Goal: Task Accomplishment & Management: Manage account settings

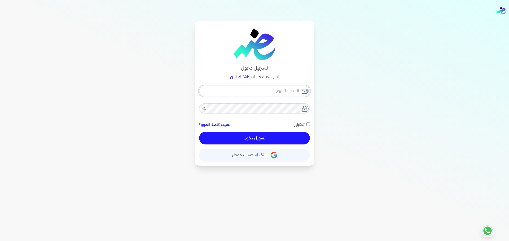
click at [256, 92] on input "email" at bounding box center [254, 91] width 111 height 10
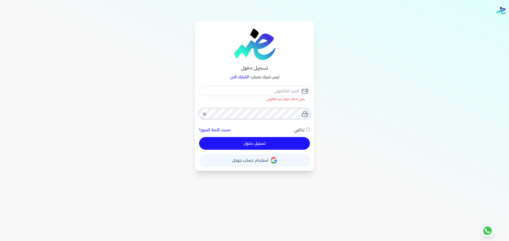
click at [284, 107] on div "يرجى ادخال عنوان بريد إلكتروني نسيت كلمة المرور؟ تذكرني تسجيل دخول" at bounding box center [254, 118] width 111 height 64
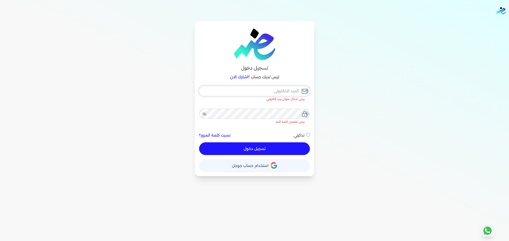
click at [289, 88] on input "email" at bounding box center [254, 91] width 111 height 10
click at [289, 89] on input "email" at bounding box center [254, 91] width 111 height 10
type input "h"
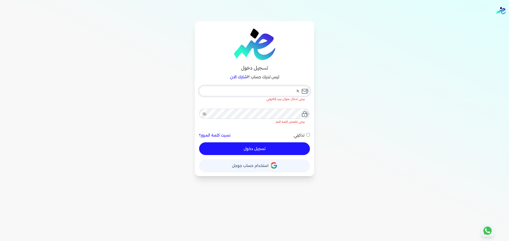
checkbox input "false"
type input "he"
checkbox input "false"
type input "hel"
checkbox input "false"
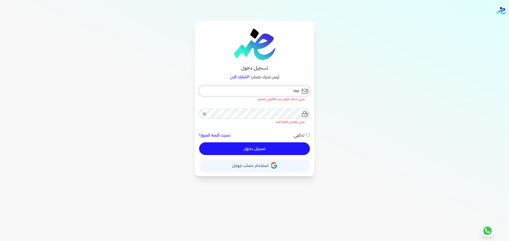
type input "hell"
checkbox input "false"
type input "hello"
checkbox input "false"
type input "hello@"
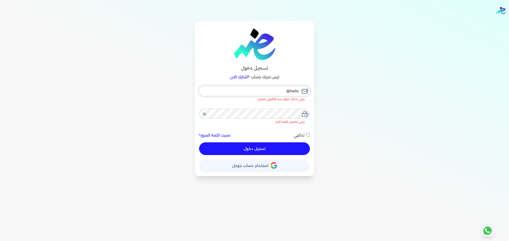
checkbox input "false"
type input "hello@e"
checkbox input "false"
type input "hello@en"
checkbox input "false"
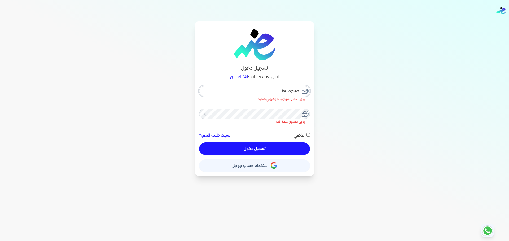
type input "hello@ens"
checkbox input "false"
type input "hello@enso"
checkbox input "false"
type input "hello@ensou"
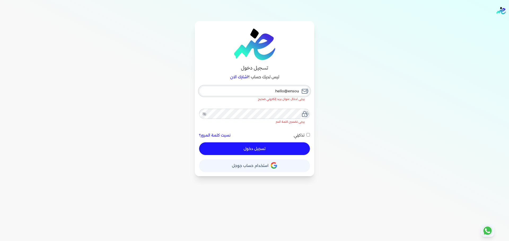
checkbox input "false"
type input "hello@ensoul"
checkbox input "false"
type input "hello@ensouli"
checkbox input "false"
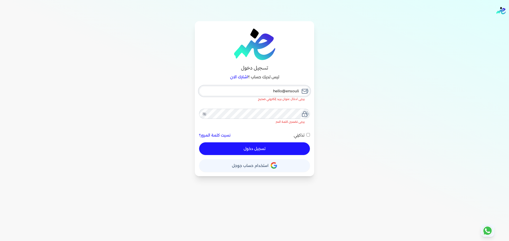
type input "hello@ensoulif"
checkbox input "false"
type input "hello@ensoulify"
checkbox input "false"
type input "hello@ensoulify."
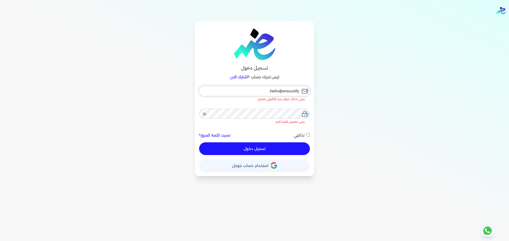
checkbox input "false"
type input "hello@ensoulify.c"
checkbox input "false"
type input "hello@ensoulify.co"
checkbox input "false"
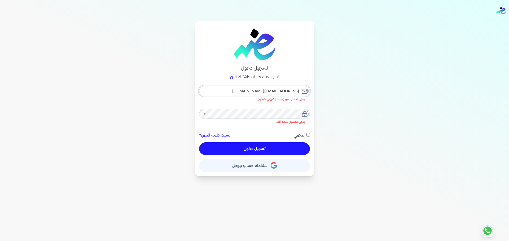
type input "[EMAIL_ADDRESS][DOMAIN_NAME]"
checkbox input "false"
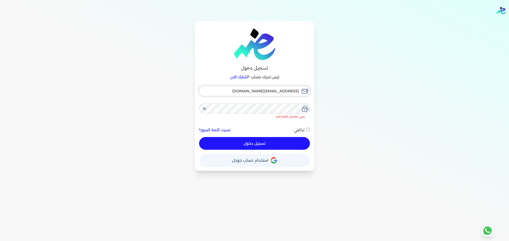
type input "[EMAIL_ADDRESS][DOMAIN_NAME]"
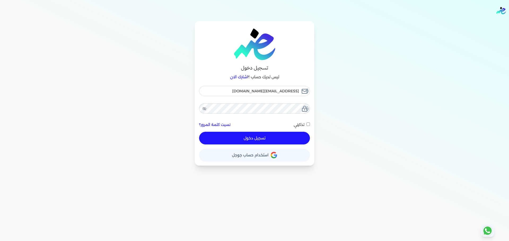
click at [285, 134] on button "تسجيل دخول" at bounding box center [254, 138] width 111 height 13
checkbox input "false"
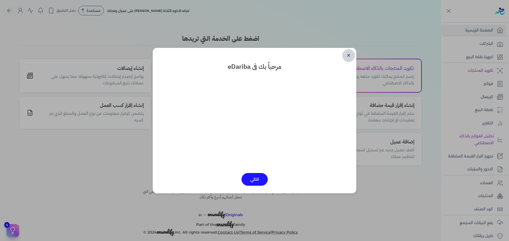
click at [349, 52] on link "✕" at bounding box center [348, 55] width 13 height 13
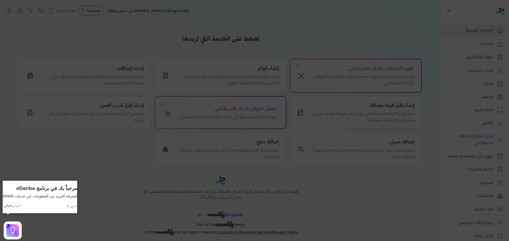
click at [334, 143] on icon at bounding box center [254, 120] width 509 height 241
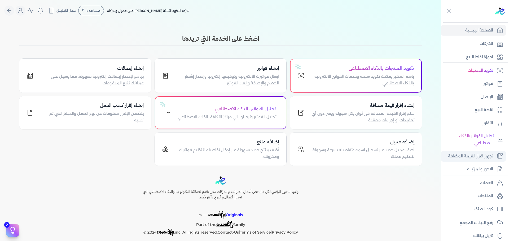
scroll to position [45, 0]
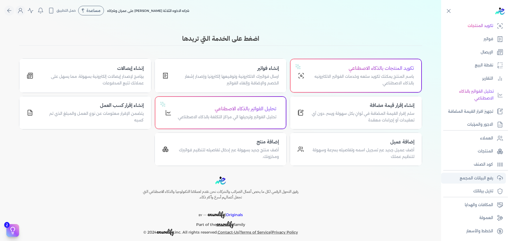
click at [357, 180] on p "رفع البيانات المجمع" at bounding box center [475, 178] width 33 height 7
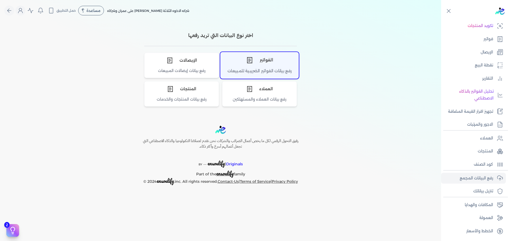
click at [266, 63] on div "الفواتير" at bounding box center [259, 60] width 78 height 16
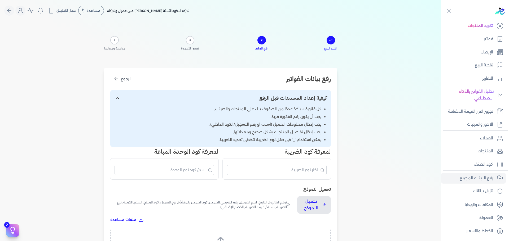
scroll to position [102, 0]
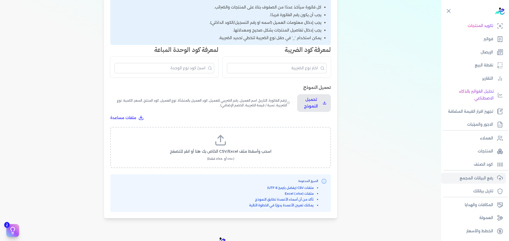
click at [215, 143] on label "اسحب وأسقط ملف CSV/Excel الخاص بك هنا أو انقر للتصفح (.csv أو .xlsx فقط)" at bounding box center [220, 147] width 207 height 27
click at [0, 0] on input "اسحب وأسقط ملف CSV/Excel الخاص بك هنا أو انقر للتصفح (.csv أو .xlsx فقط)" at bounding box center [0, 0] width 0 height 0
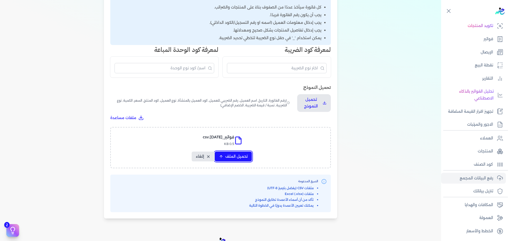
click at [242, 159] on span "تحميل الملف" at bounding box center [236, 157] width 22 height 6
select select "رقم الفاتورة"
select select "الرقم الضريبي"
select select "سيريال المنتج"
select select "السعر"
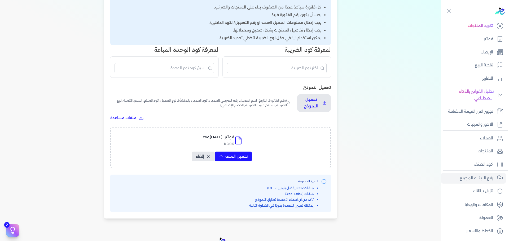
select select "الكمية"
select select "نوع الضريبة"
select select "نسبة / قيمة الضريبة"
select select "خصم"
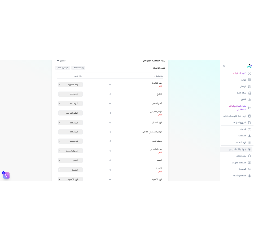
scroll to position [68, 0]
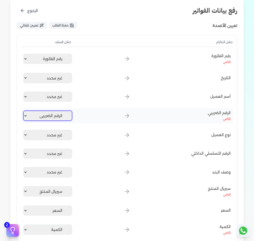
click at [57, 120] on select "غير محدد رقم الفاتورة الرقم الضريبي سيريال المنتج السعر الكمية نوع الضريبة نسبة…" at bounding box center [47, 116] width 49 height 10
select select
click at [24, 111] on select "غير محدد رقم الفاتورة الرقم الضريبي سيريال المنتج السعر الكمية نوع الضريبة نسبة…" at bounding box center [47, 116] width 49 height 10
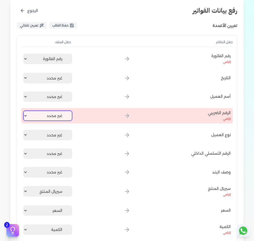
click at [62, 117] on select "غير محدد رقم الفاتورة الرقم الضريبي سيريال المنتج السعر الكمية نوع الضريبة نسبة…" at bounding box center [47, 116] width 49 height 10
click at [163, 108] on div "الرقم الضريبي إلزامي غير محدد رقم الفاتورة الرقم الضريبي سيريال المنتج السعر ال…" at bounding box center [126, 115] width 211 height 15
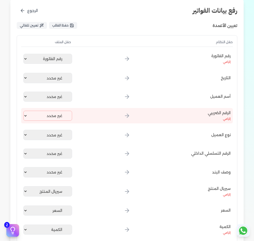
select select "رقم الفاتورة"
select select "سيريال المنتج"
select select "السعر"
select select "الكمية"
select select "نوع الضريبة"
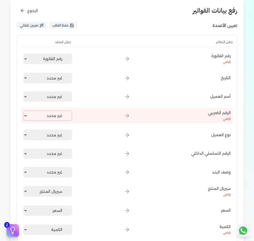
select select "نسبة / قيمة الضريبة"
select select "خصم"
click at [60, 94] on select "غير محدد رقم الفاتورة الرقم الضريبي سيريال المنتج السعر الكمية نوع الضريبة نسبة…" at bounding box center [47, 97] width 49 height 10
select select "الرقم الضريبي"
click at [24, 92] on select "غير محدد رقم الفاتورة الرقم الضريبي سيريال المنتج السعر الكمية نوع الضريبة نسبة…" at bounding box center [47, 97] width 49 height 10
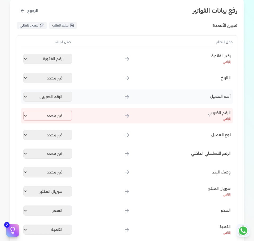
select select "رقم الفاتورة"
select select "سيريال المنتج"
select select "السعر"
select select "الكمية"
select select "نوع الضريبة"
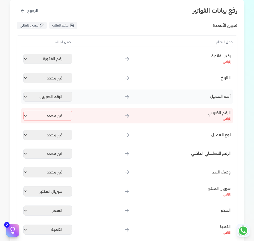
select select "نسبة / قيمة الضريبة"
select select "خصم"
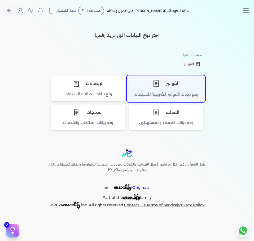
click at [162, 85] on div "الفواتير" at bounding box center [166, 83] width 78 height 16
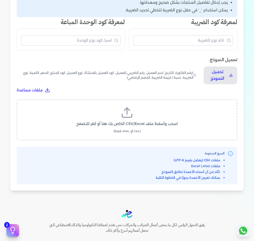
scroll to position [130, 0]
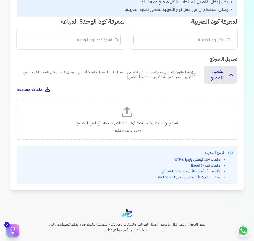
click at [125, 110] on icon at bounding box center [127, 112] width 13 height 13
click at [0, 0] on input "اسحب وأسقط ملف CSV/Excel الخاص بك هنا أو انقر للتصفح (.csv أو .xlsx فقط)" at bounding box center [0, 0] width 0 height 0
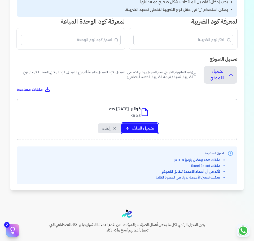
click at [153, 130] on span "تحميل الملف" at bounding box center [143, 129] width 22 height 6
select select "رقم الفاتورة"
select select "الرقم الضريبي"
select select "سيريال المنتج"
select select "السعر"
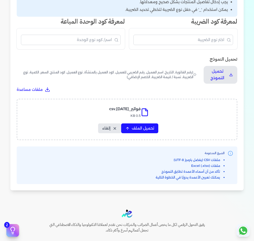
select select "الكمية"
select select "نوع الضريبة"
select select "نسبة / قيمة الضريبة"
select select "خصم"
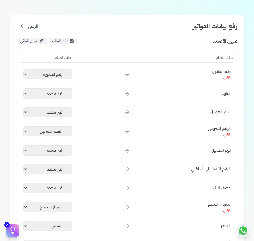
scroll to position [80, 0]
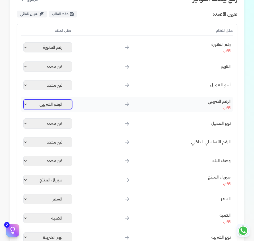
click at [60, 104] on select "غير محدد رقم الفاتورة الرقم الضريبي سيريال المنتج السعر الكمية نوع الضريبة نسبة…" at bounding box center [47, 104] width 49 height 10
select select
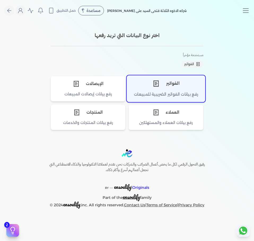
click at [189, 90] on div "الفواتير" at bounding box center [166, 83] width 78 height 16
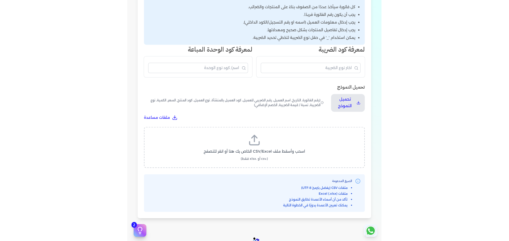
scroll to position [103, 0]
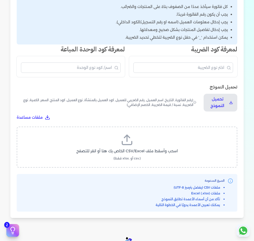
click at [127, 135] on icon at bounding box center [127, 140] width 13 height 13
click at [0, 0] on input "اسحب وأسقط ملف CSV/Excel الخاص بك هنا أو انقر للتصفح (.csv أو .xlsx فقط)" at bounding box center [0, 0] width 0 height 0
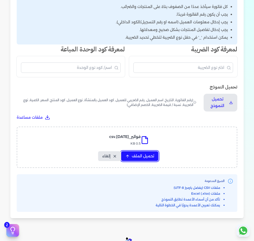
click at [155, 160] on button "تحميل الملف" at bounding box center [139, 156] width 37 height 10
select select "رقم الفاتورة"
select select "الرقم الضريبي"
select select "سيريال المنتج"
select select "السعر"
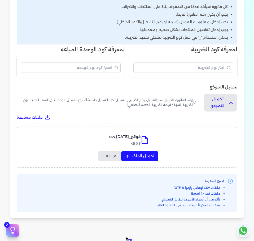
select select "الكمية"
select select "نوع الضريبة"
select select "نسبة / قيمة الضريبة"
select select "خصم"
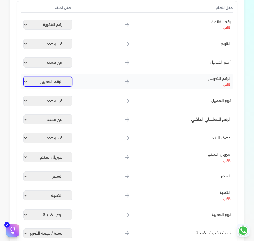
click at [47, 83] on select "غير محدد رقم الفاتورة الرقم الضريبي سيريال المنتج السعر الكمية نوع الضريبة نسبة…" at bounding box center [47, 82] width 49 height 10
select select
click at [24, 77] on select "غير محدد رقم الفاتورة الرقم الضريبي سيريال المنتج السعر الكمية نوع الضريبة نسبة…" at bounding box center [47, 82] width 49 height 10
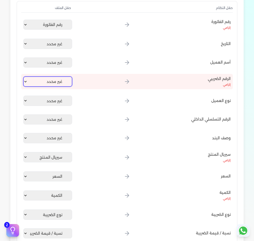
select select "رقم الفاتورة"
select select "الرقم الضريبي"
select select "سيريال المنتج"
select select "السعر"
select select "الكمية"
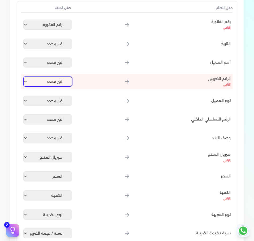
select select "نوع الضريبة"
select select "نسبة / قيمة الضريبة"
select select "خصم"
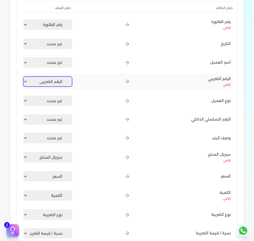
click at [59, 83] on select "غير محدد رقم الفاتورة الرقم الضريبي سيريال المنتج السعر الكمية نوع الضريبة نسبة…" at bounding box center [47, 82] width 49 height 10
select select
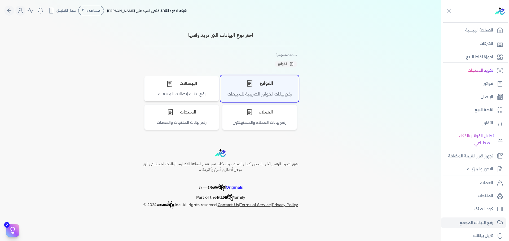
click at [272, 86] on div "الفواتير" at bounding box center [259, 83] width 78 height 16
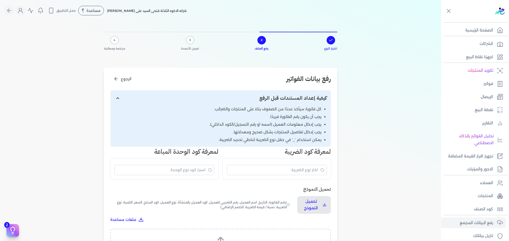
click at [265, 92] on input "إظهار/إخفاء التعليمات" at bounding box center [220, 98] width 220 height 16
checkbox input "false"
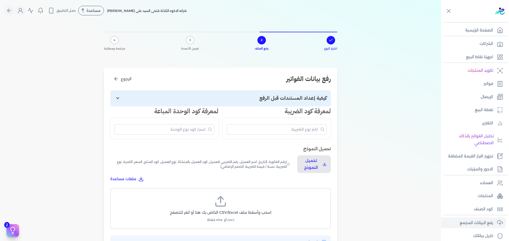
scroll to position [98, 0]
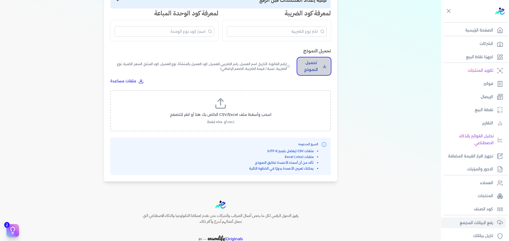
click at [317, 70] on p "تحميل النموذج" at bounding box center [310, 67] width 19 height 14
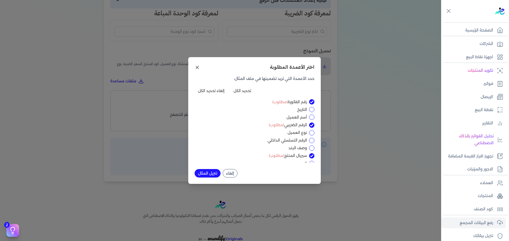
click at [197, 66] on icon at bounding box center [196, 67] width 5 height 5
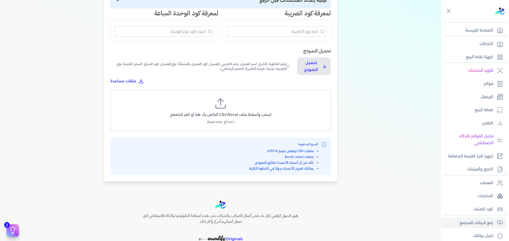
click at [217, 103] on icon at bounding box center [220, 103] width 13 height 13
click at [0, 0] on input "اسحب وأسقط ملف CSV/Excel الخاص بك هنا أو انقر للتصفح (.csv أو .xlsx فقط)" at bounding box center [0, 0] width 0 height 0
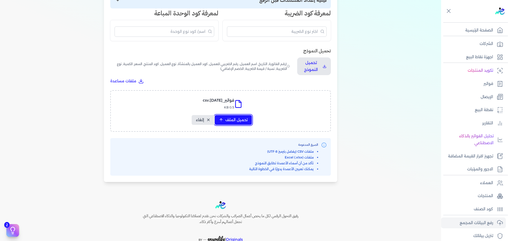
click at [244, 116] on button "تحميل الملف" at bounding box center [233, 120] width 37 height 10
select select "رقم الفاتورة"
select select "الرقم الضريبي"
select select "سيريال المنتج"
select select "السعر"
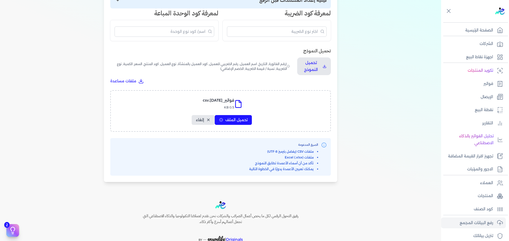
select select "الكمية"
select select "نوع الضريبة"
select select "نسبة / قيمة الضريبة"
select select "خصم"
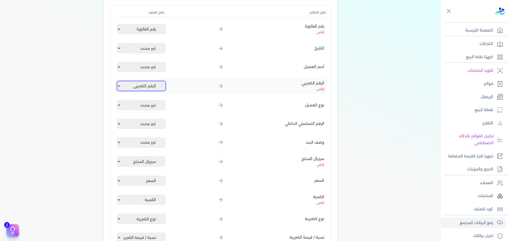
click at [147, 87] on select "غير محدد رقم الفاتورة الرقم الضريبي سيريال المنتج السعر الكمية نوع الضريبة نسبة…" at bounding box center [141, 86] width 49 height 10
select select
click at [118, 81] on select "غير محدد رقم الفاتورة الرقم الضريبي سيريال المنتج السعر الكمية نوع الضريبة نسبة…" at bounding box center [141, 86] width 49 height 10
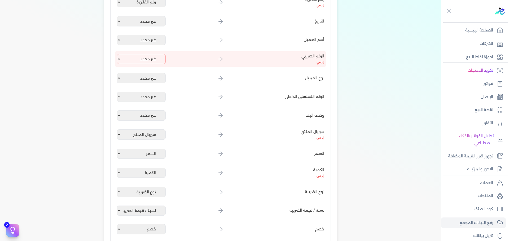
click at [156, 77] on select "غير محدد رقم الفاتورة الرقم الضريبي سيريال المنتج السعر الكمية نوع الضريبة نسبة…" at bounding box center [141, 78] width 49 height 10
select select "الرقم الضريبي"
click at [118, 73] on select "غير محدد رقم الفاتورة الرقم الضريبي سيريال المنتج السعر الكمية نوع الضريبة نسبة…" at bounding box center [141, 78] width 49 height 10
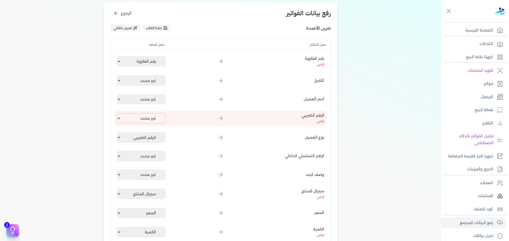
scroll to position [106, 0]
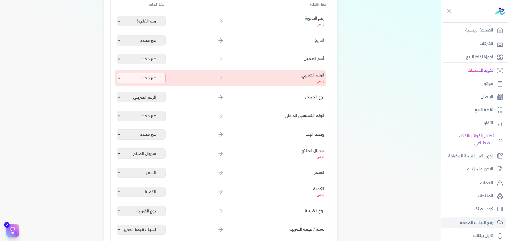
select select "رقم الفاتورة"
select select "الرقم الضريبي"
select select "سيريال المنتج"
select select "السعر"
select select "الكمية"
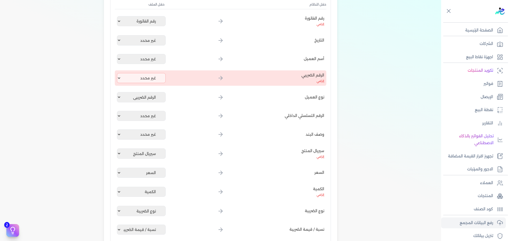
select select "نوع الضريبة"
select select "نسبة / قيمة الضريبة"
select select "خصم"
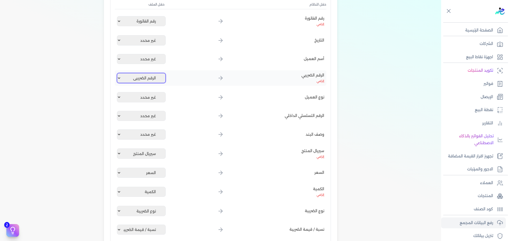
click at [163, 77] on select "غير محدد رقم الفاتورة الرقم الضريبي سيريال المنتج السعر الكمية نوع الضريبة نسبة…" at bounding box center [141, 78] width 49 height 10
select select
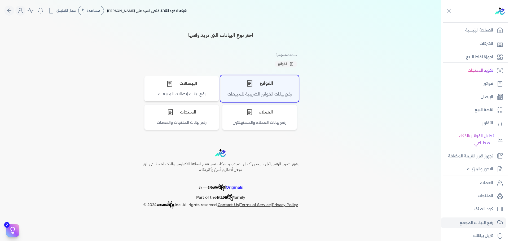
click at [283, 83] on div "الفواتير" at bounding box center [259, 83] width 78 height 16
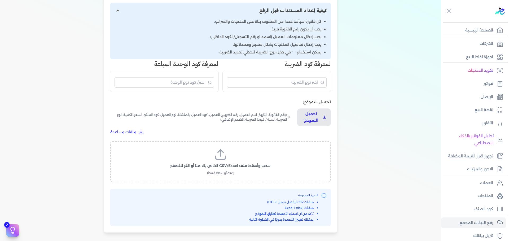
scroll to position [106, 0]
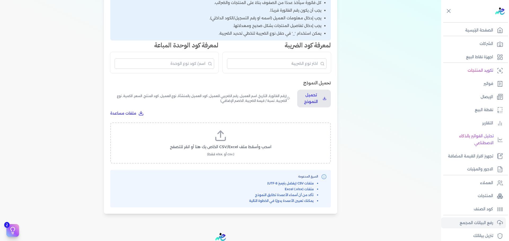
click at [217, 130] on icon at bounding box center [220, 136] width 13 height 13
click at [0, 0] on input "اسحب وأسقط ملف CSV/Excel الخاص بك هنا أو انقر للتصفح (.csv أو .xlsx فقط)" at bounding box center [0, 0] width 0 height 0
click at [247, 152] on span "تحميل الملف" at bounding box center [236, 152] width 22 height 6
select select "رقم الفاتورة"
select select "الرقم الضريبي"
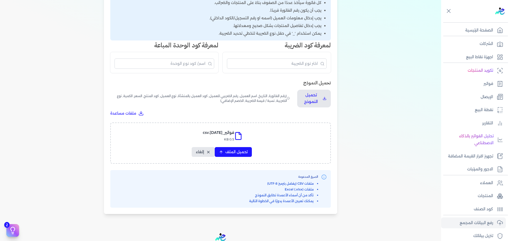
select select "سيريال المنتج"
select select "السعر"
select select "الكمية"
select select "نوع الضريبة"
select select "نسبة / قيمة الضريبة"
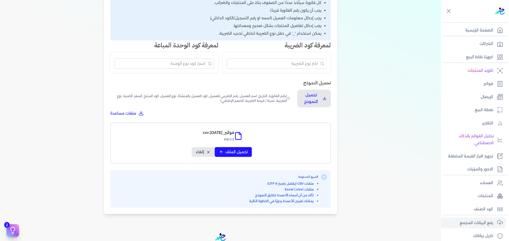
select select "خصم"
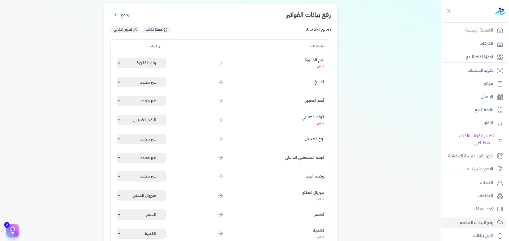
scroll to position [64, 0]
click at [150, 119] on select "غير محدد رقم الفاتورة الرقم الضريبي سيريال المنتج السعر الكمية نوع الضريبة نسبة…" at bounding box center [141, 120] width 49 height 10
select select
click at [118, 115] on select "غير محدد رقم الفاتورة الرقم الضريبي سيريال المنتج السعر الكمية نوع الضريبة نسبة…" at bounding box center [141, 120] width 49 height 10
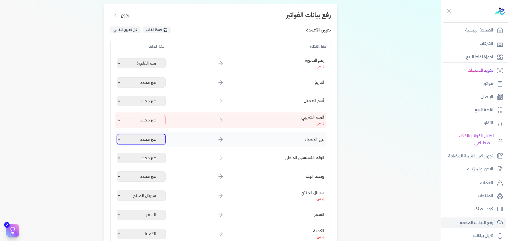
click at [140, 136] on select "غير محدد رقم الفاتورة الرقم الضريبي سيريال المنتج السعر الكمية نوع الضريبة نسبة…" at bounding box center [141, 139] width 49 height 10
click at [146, 100] on select "غير محدد رقم الفاتورة الرقم الضريبي سيريال المنتج السعر الكمية نوع الضريبة نسبة…" at bounding box center [141, 101] width 49 height 10
select select "الرقم الضريبي"
click at [118, 96] on select "غير محدد رقم الفاتورة الرقم الضريبي سيريال المنتج السعر الكمية نوع الضريبة نسبة…" at bounding box center [141, 101] width 49 height 10
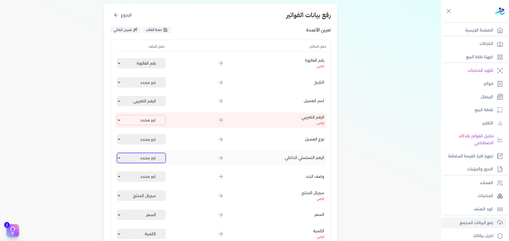
click at [152, 159] on select "غير محدد رقم الفاتورة الرقم الضريبي سيريال المنتج السعر الكمية نوع الضريبة نسبة…" at bounding box center [141, 158] width 49 height 10
select select "الرقم الضريبي"
click at [118, 153] on select "غير محدد رقم الفاتورة الرقم الضريبي سيريال المنتج السعر الكمية نوع الضريبة نسبة…" at bounding box center [141, 158] width 49 height 10
click at [149, 103] on select "غير محدد رقم الفاتورة الرقم الضريبي سيريال المنتج السعر الكمية نوع الضريبة نسبة…" at bounding box center [141, 101] width 49 height 10
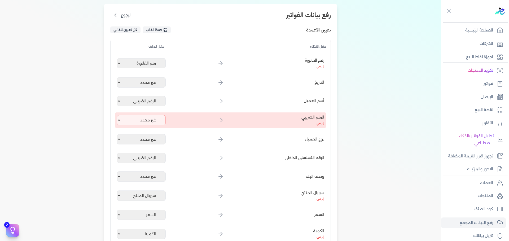
click at [230, 120] on div at bounding box center [220, 120] width 101 height 6
click at [137, 119] on select "غير محدد رقم الفاتورة الرقم الضريبي سيريال المنتج السعر الكمية نوع الضريبة نسبة…" at bounding box center [141, 120] width 49 height 10
click at [118, 115] on select "غير محدد رقم الفاتورة الرقم الضريبي سيريال المنتج السعر الكمية نوع الضريبة نسبة…" at bounding box center [141, 120] width 49 height 10
click at [150, 120] on select "غير محدد رقم الفاتورة الرقم الضريبي سيريال المنتج السعر الكمية نوع الضريبة نسبة…" at bounding box center [141, 120] width 49 height 10
select select "رقم الفاتورة"
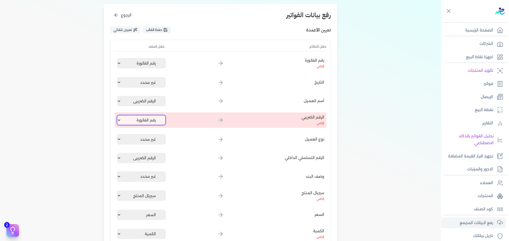
click at [118, 115] on select "غير محدد رقم الفاتورة الرقم الضريبي سيريال المنتج السعر الكمية نوع الضريبة نسبة…" at bounding box center [141, 120] width 49 height 10
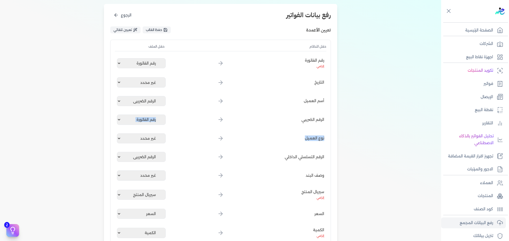
drag, startPoint x: 97, startPoint y: 131, endPoint x: 160, endPoint y: 109, distance: 67.4
click at [156, 116] on select "غير محدد رقم الفاتورة الرقم الضريبي سيريال المنتج السعر الكمية نوع الضريبة نسبة…" at bounding box center [141, 120] width 49 height 10
select select
click at [118, 115] on select "غير محدد رقم الفاتورة الرقم الضريبي سيريال المنتج السعر الكمية نوع الضريبة نسبة…" at bounding box center [141, 120] width 49 height 10
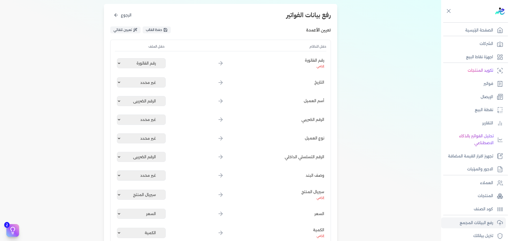
select select "رقم الفاتورة"
select select "الرقم الضريبي"
select select "سيريال المنتج"
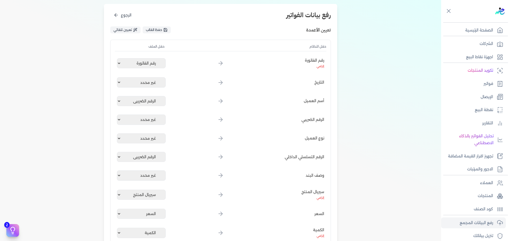
select select "السعر"
select select "الكمية"
select select "نوع الضريبة"
select select "نسبة / قيمة الضريبة"
select select "خصم"
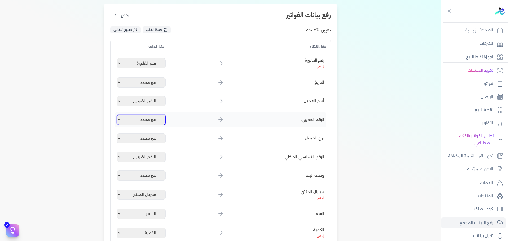
click at [143, 123] on select "غير محدد رقم الفاتورة الرقم الضريبي سيريال المنتج السعر الكمية نوع الضريبة نسبة…" at bounding box center [141, 120] width 49 height 10
select select "رقم الفاتورة"
click at [118, 115] on select "غير محدد رقم الفاتورة الرقم الضريبي سيريال المنتج السعر الكمية نوع الضريبة نسبة…" at bounding box center [141, 120] width 49 height 10
click at [150, 119] on select "غير محدد رقم الفاتورة الرقم الضريبي سيريال المنتج السعر الكمية نوع الضريبة نسبة…" at bounding box center [141, 120] width 49 height 10
select select
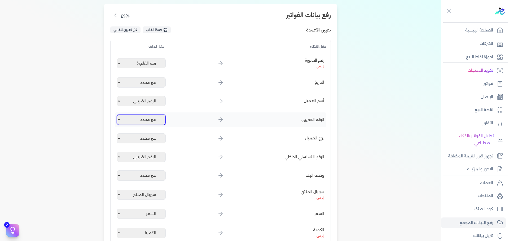
click at [118, 115] on select "غير محدد رقم الفاتورة الرقم الضريبي سيريال المنتج السعر الكمية نوع الضريبة نسبة…" at bounding box center [141, 120] width 49 height 10
click at [158, 98] on select "غير محدد رقم الفاتورة الرقم الضريبي سيريال المنتج السعر الكمية نوع الضريبة نسبة…" at bounding box center [141, 101] width 49 height 10
select select
click at [118, 96] on select "غير محدد رقم الفاتورة الرقم الضريبي سيريال المنتج السعر الكمية نوع الضريبة نسبة…" at bounding box center [141, 101] width 49 height 10
click at [156, 157] on select "غير محدد رقم الفاتورة الرقم الضريبي سيريال المنتج السعر الكمية نوع الضريبة نسبة…" at bounding box center [141, 157] width 49 height 10
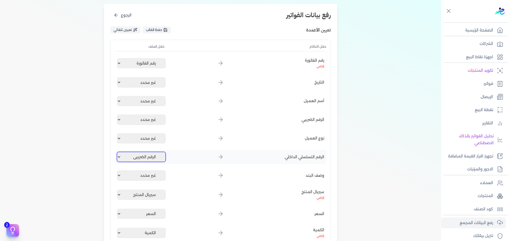
select select
click at [118, 152] on select "غير محدد رقم الفاتورة الرقم الضريبي سيريال المنتج السعر الكمية نوع الضريبة نسبة…" at bounding box center [141, 157] width 49 height 10
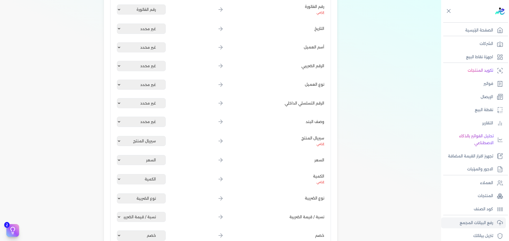
scroll to position [132, 0]
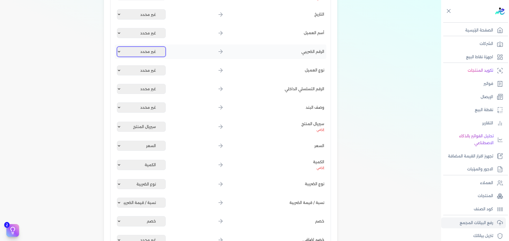
click at [154, 53] on select "غير محدد رقم الفاتورة الرقم الضريبي سيريال المنتج السعر الكمية نوع الضريبة نسبة…" at bounding box center [141, 52] width 49 height 10
select select "رقم الفاتورة"
click at [118, 47] on select "غير محدد رقم الفاتورة الرقم الضريبي سيريال المنتج السعر الكمية نوع الضريبة نسبة…" at bounding box center [141, 52] width 49 height 10
click at [153, 52] on select "غير محدد رقم الفاتورة الرقم الضريبي سيريال المنتج السعر الكمية نوع الضريبة نسبة…" at bounding box center [141, 52] width 49 height 10
select select
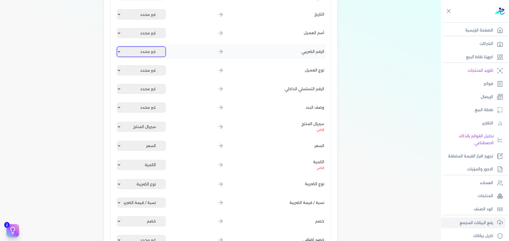
click at [118, 47] on select "غير محدد رقم الفاتورة الرقم الضريبي سيريال المنتج السعر الكمية نوع الضريبة نسبة…" at bounding box center [141, 52] width 49 height 10
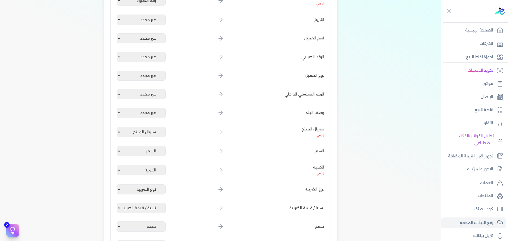
scroll to position [128, 0]
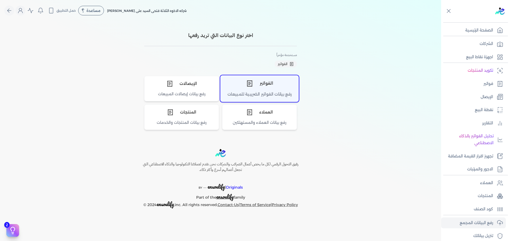
click at [281, 87] on div "الفواتير" at bounding box center [259, 83] width 78 height 16
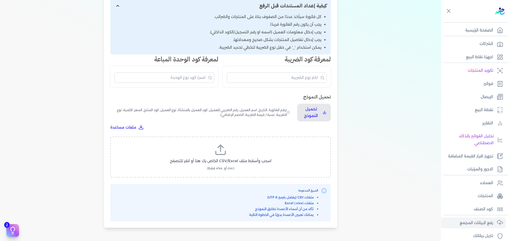
scroll to position [119, 0]
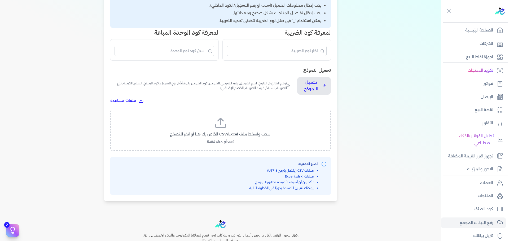
click at [197, 127] on label "اسحب وأسقط ملف CSV/Excel الخاص بك هنا أو انقر للتصفح (.csv أو .xlsx فقط)" at bounding box center [220, 130] width 207 height 27
click at [0, 0] on input "اسحب وأسقط ملف CSV/Excel الخاص بك هنا أو انقر للتصفح (.csv أو .xlsx فقط)" at bounding box center [0, 0] width 0 height 0
click at [245, 139] on span "تحميل الملف" at bounding box center [236, 140] width 22 height 6
select select "رقم الفاتورة"
select select "الرقم الضريبي"
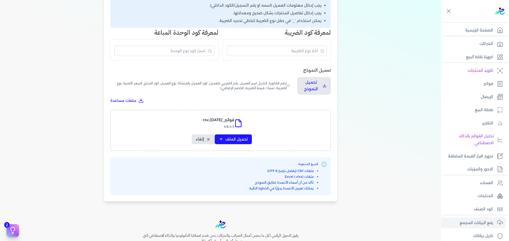
select select "سيريال المنتج"
select select "السعر"
select select "الكمية"
select select "نوع الضريبة"
select select "نسبة / قيمة الضريبة"
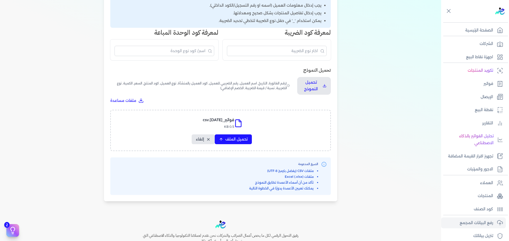
select select "خصم"
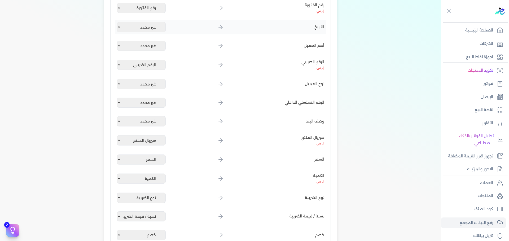
scroll to position [64, 0]
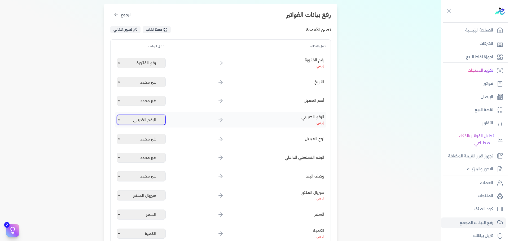
click at [146, 120] on select "غير محدد رقم الفاتورة الرقم الضريبي سيريال المنتج السعر الكمية نوع الضريبة نسبة…" at bounding box center [141, 120] width 49 height 10
select select
click at [118, 115] on select "غير محدد رقم الفاتورة الرقم الضريبي سيريال المنتج السعر الكمية نوع الضريبة نسبة…" at bounding box center [141, 120] width 49 height 10
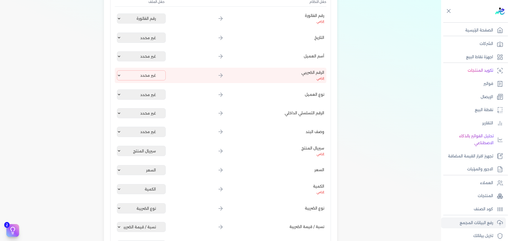
scroll to position [122, 0]
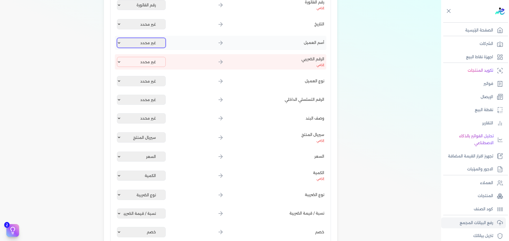
click at [150, 48] on select "غير محدد رقم الفاتورة الرقم الضريبي سيريال المنتج السعر الكمية نوع الضريبة نسبة…" at bounding box center [141, 43] width 49 height 10
select select "الرقم الضريبي"
click at [118, 38] on select "غير محدد رقم الفاتورة الرقم الضريبي سيريال المنتج السعر الكمية نوع الضريبة نسبة…" at bounding box center [141, 43] width 49 height 10
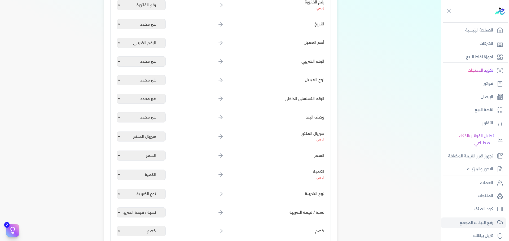
click at [150, 40] on select "غير محدد رقم الفاتورة الرقم الضريبي سيريال المنتج السعر الكمية نوع الضريبة نسبة…" at bounding box center [141, 43] width 49 height 10
click at [152, 48] on select "غير محدد رقم الفاتورة الرقم الضريبي سيريال المنتج السعر الكمية نوع الضريبة نسبة…" at bounding box center [141, 43] width 49 height 10
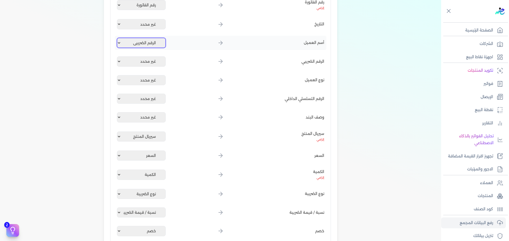
click at [152, 48] on select "غير محدد رقم الفاتورة الرقم الضريبي سيريال المنتج السعر الكمية نوع الضريبة نسبة…" at bounding box center [141, 43] width 49 height 10
click at [118, 38] on select "غير محدد رقم الفاتورة الرقم الضريبي سيريال المنتج السعر الكمية نوع الضريبة نسبة…" at bounding box center [141, 43] width 49 height 10
click at [146, 43] on select "غير محدد رقم الفاتورة الرقم الضريبي سيريال المنتج السعر الكمية نوع الضريبة نسبة…" at bounding box center [141, 43] width 49 height 10
select select "الرقم الضريبي"
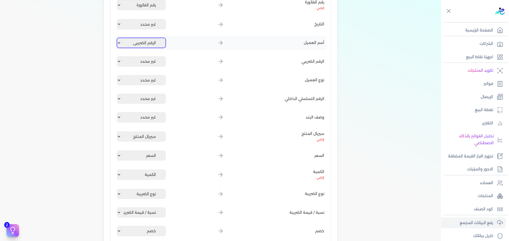
click at [118, 38] on select "غير محدد رقم الفاتورة الرقم الضريبي سيريال المنتج السعر الكمية نوع الضريبة نسبة…" at bounding box center [141, 43] width 49 height 10
click at [160, 46] on select "غير محدد رقم الفاتورة الرقم الضريبي سيريال المنتج السعر الكمية نوع الضريبة نسبة…" at bounding box center [141, 43] width 49 height 10
select select
click at [118, 38] on select "غير محدد رقم الفاتورة الرقم الضريبي سيريال المنتج السعر الكمية نوع الضريبة نسبة…" at bounding box center [141, 43] width 49 height 10
select select "رقم الفاتورة"
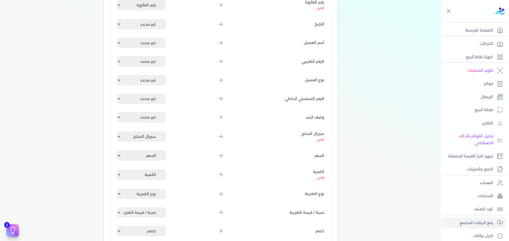
select select "سيريال المنتج"
select select "السعر"
select select "الكمية"
select select "نوع الضريبة"
select select "نسبة / قيمة الضريبة"
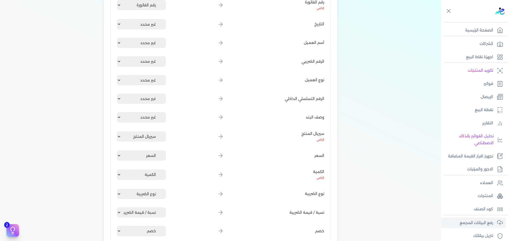
select select "خصم"
click at [153, 47] on select "غير محدد رقم الفاتورة الرقم الضريبي سيريال المنتج السعر الكمية نوع الضريبة نسبة…" at bounding box center [141, 43] width 49 height 10
click at [118, 38] on select "غير محدد رقم الفاتورة الرقم الضريبي سيريال المنتج السعر الكمية نوع الضريبة نسبة…" at bounding box center [141, 43] width 49 height 10
drag, startPoint x: 156, startPoint y: 45, endPoint x: 154, endPoint y: 58, distance: 13.4
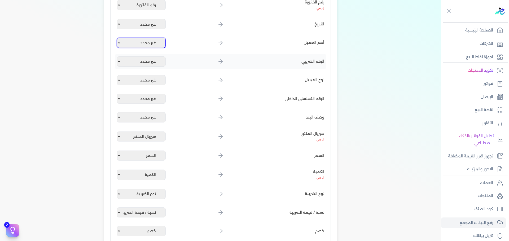
select select "رقم الفاتورة"
click at [118, 38] on select "غير محدد رقم الفاتورة الرقم الضريبي سيريال المنتج السعر الكمية نوع الضريبة نسبة…" at bounding box center [141, 43] width 49 height 10
drag, startPoint x: 142, startPoint y: 42, endPoint x: 145, endPoint y: 51, distance: 9.4
select select
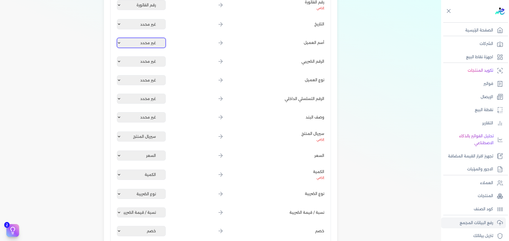
click at [118, 38] on select "غير محدد رقم الفاتورة الرقم الضريبي سيريال المنتج السعر الكمية نوع الضريبة نسبة…" at bounding box center [141, 43] width 49 height 10
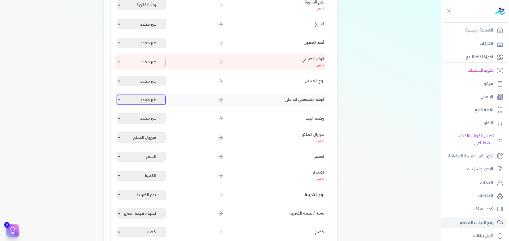
click at [151, 97] on select "غير محدد رقم الفاتورة الرقم الضريبي سيريال المنتج السعر الكمية نوع الضريبة نسبة…" at bounding box center [141, 100] width 49 height 10
select select "الرقم الضريبي"
click at [118, 95] on select "غير محدد رقم الفاتورة الرقم الضريبي سيريال المنتج السعر الكمية نوع الضريبة نسبة…" at bounding box center [141, 100] width 49 height 10
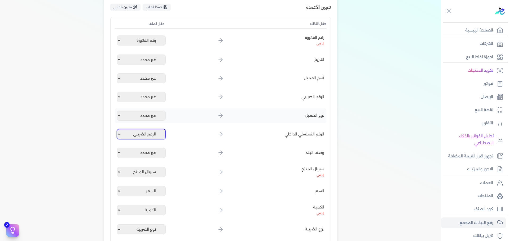
scroll to position [86, 0]
click at [151, 78] on select "غير محدد رقم الفاتورة الرقم الضريبي سيريال المنتج السعر الكمية نوع الضريبة نسبة…" at bounding box center [141, 79] width 49 height 10
select select "الرقم الضريبي"
click at [118, 74] on select "غير محدد رقم الفاتورة الرقم الضريبي سيريال المنتج السعر الكمية نوع الضريبة نسبة…" at bounding box center [141, 79] width 49 height 10
click at [135, 129] on div "الرقم التسلسلي الداخلي غير محدد رقم الفاتورة الرقم الضريبي سيريال المنتج السعر …" at bounding box center [220, 134] width 211 height 14
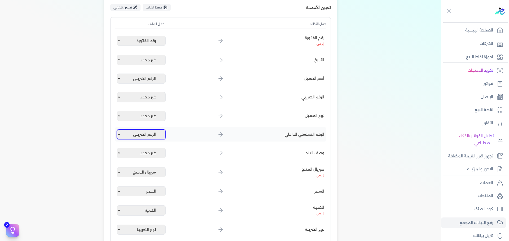
click at [135, 131] on select "غير محدد رقم الفاتورة الرقم الضريبي سيريال المنتج السعر الكمية نوع الضريبة نسبة…" at bounding box center [141, 135] width 49 height 10
select select
click at [118, 130] on select "غير محدد رقم الفاتورة الرقم الضريبي سيريال المنتج السعر الكمية نوع الضريبة نسبة…" at bounding box center [141, 135] width 49 height 10
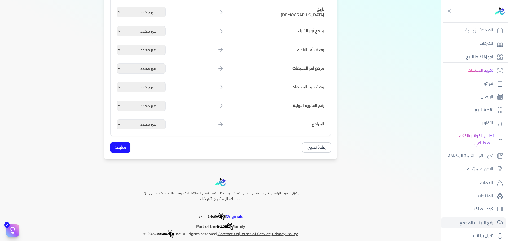
scroll to position [646, 0]
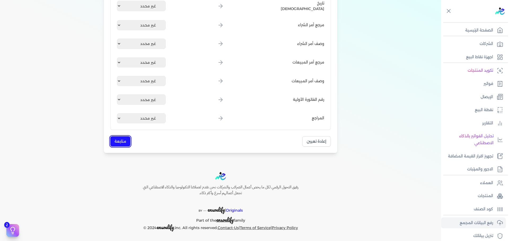
click at [116, 138] on button "متابعة" at bounding box center [120, 141] width 20 height 10
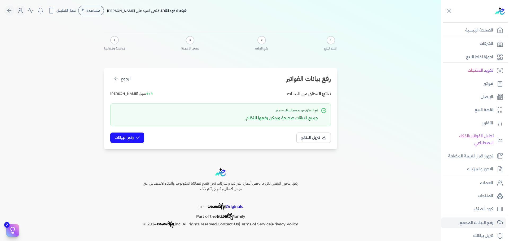
scroll to position [0, 0]
click at [116, 138] on span "رفع البيانات" at bounding box center [123, 138] width 19 height 6
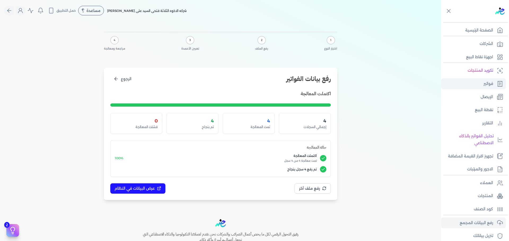
click at [486, 85] on p "فواتير" at bounding box center [488, 84] width 10 height 7
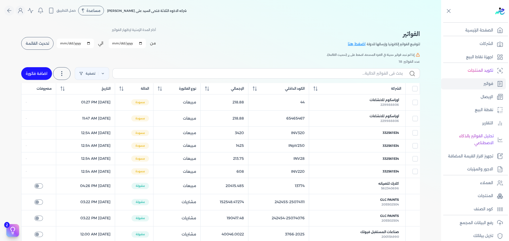
click at [28, 39] on button "تحديث القائمة" at bounding box center [37, 43] width 32 height 13
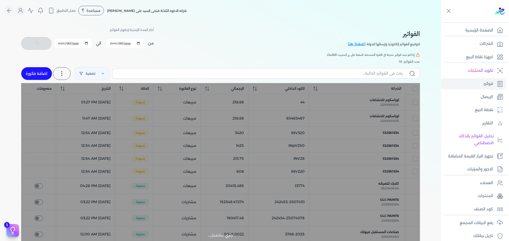
checkbox input "false"
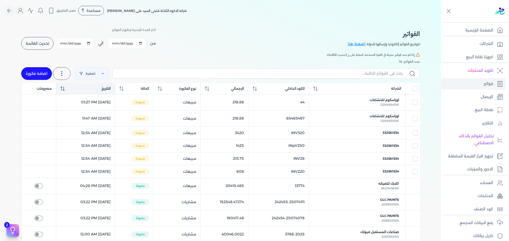
click at [110, 89] on div "التاريخ" at bounding box center [85, 88] width 50 height 5
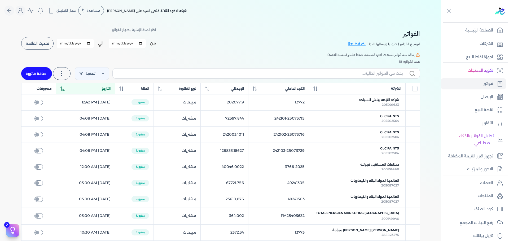
click at [110, 89] on div "التاريخ" at bounding box center [85, 88] width 50 height 5
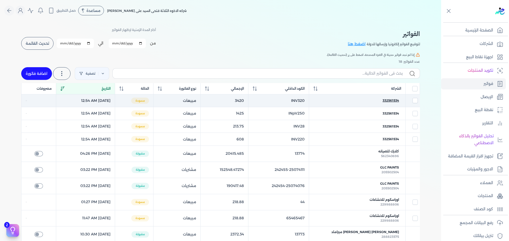
click at [392, 102] on span "332561534" at bounding box center [390, 100] width 16 height 5
checkbox input "true"
checkbox input "false"
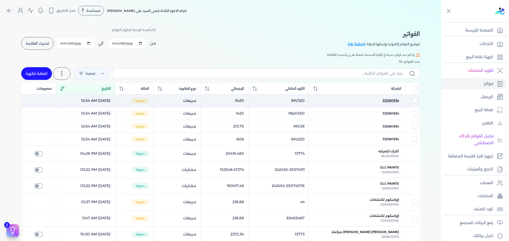
checkbox input "false"
select select "EGP"
select select "B"
select select "EGS"
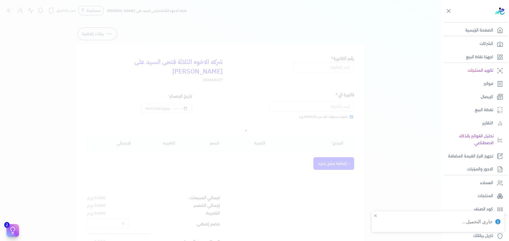
type input "INV320"
checkbox input "true"
type input "2025-10-03T00:54:06"
type input "2025-10-03"
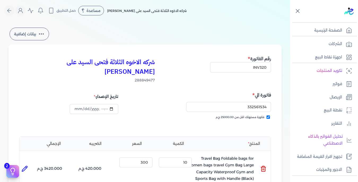
click at [299, 10] on icon at bounding box center [297, 11] width 7 height 7
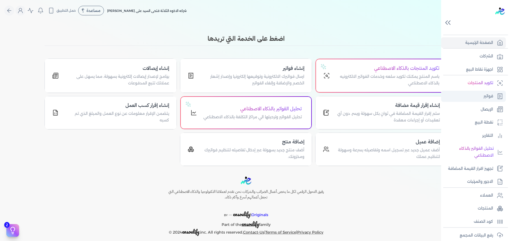
click at [357, 97] on link "فواتير" at bounding box center [473, 96] width 65 height 11
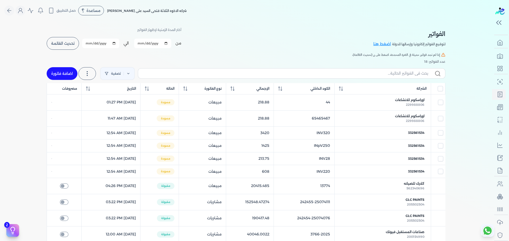
click at [51, 74] on link "اضافة فاتورة" at bounding box center [62, 73] width 31 height 13
select select "EGP"
select select "B"
select select "EGS"
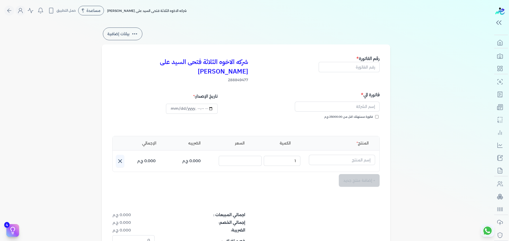
type input "2025-10-03T01:06:49"
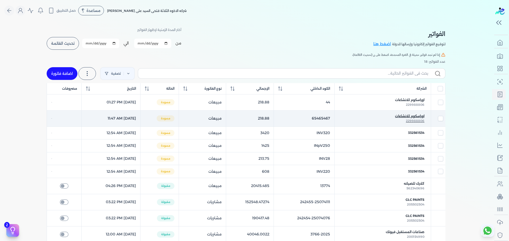
click at [357, 118] on span "اوراسكوم للانشاءات" at bounding box center [409, 116] width 29 height 5
select select "EGP"
select select "B"
select select "EGS"
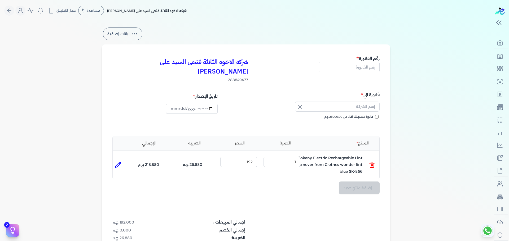
type input "65465467"
type input "اوراسكوم للانشاءات"
type input "2025-10-03T01:07:53"
type input "[DATE]"
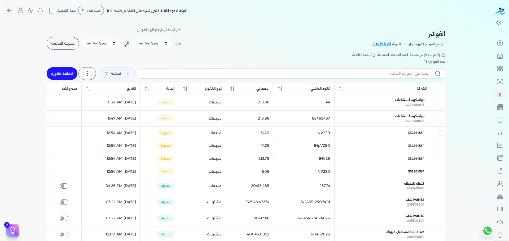
click at [70, 78] on link "اضافة فاتورة" at bounding box center [62, 73] width 31 height 13
select select "EGP"
select select "B"
select select "EGS"
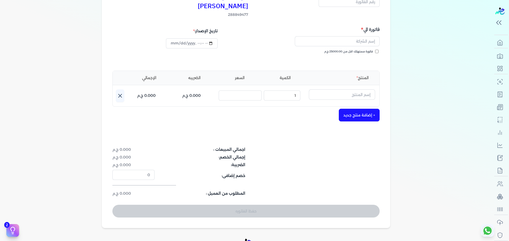
scroll to position [18, 0]
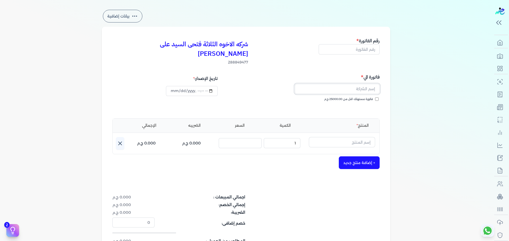
click at [359, 84] on input "text" at bounding box center [337, 89] width 85 height 10
click at [427, 118] on div "بيانات إضافية شركه الاخوه الثلاثة فتحى السيد على [PERSON_NAME] 288849477 رقم ال…" at bounding box center [246, 142] width 492 height 267
drag, startPoint x: 362, startPoint y: 127, endPoint x: 359, endPoint y: 130, distance: 3.8
click at [359, 130] on div "المنتج الكمية السعر الضريبه الإجمالي اسم المنتج : الكمية : 1 السعر : الضريبه : …" at bounding box center [245, 136] width 267 height 36
click at [359, 137] on input "text" at bounding box center [342, 142] width 66 height 10
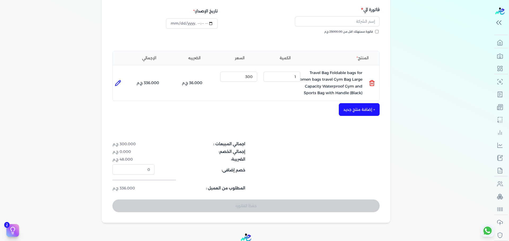
click at [425, 113] on div "بيانات إضافية شركه الاخوه الثلاثة فتحى السيد على [PERSON_NAME] 288849477 رقم ال…" at bounding box center [246, 82] width 492 height 282
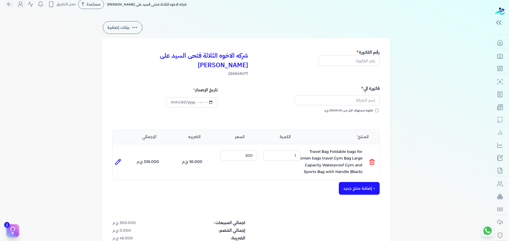
scroll to position [0, 0]
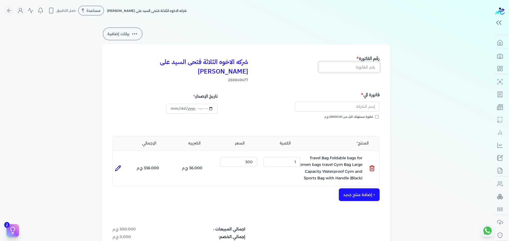
click at [358, 64] on input "text" at bounding box center [348, 67] width 61 height 10
click at [366, 102] on input "text" at bounding box center [337, 107] width 85 height 10
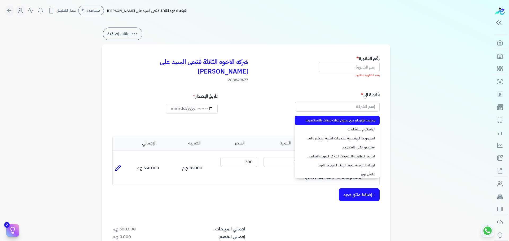
type input "مدرسه نوتردام دي سيون لغات للبنات بالاسكندريه"
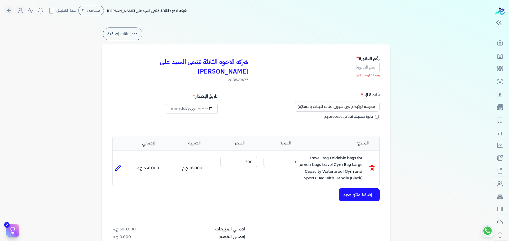
click at [396, 84] on div "بيانات إضافية شركه الاخوه الثلاثة فتحى السيد على [PERSON_NAME] 288849477 رقم ال…" at bounding box center [245, 167] width 305 height 282
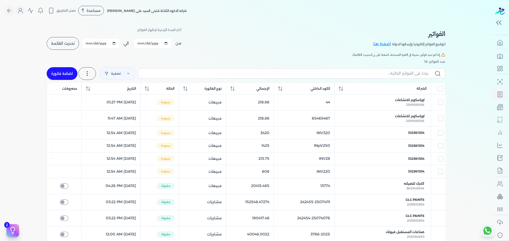
click at [61, 73] on link "اضافة فاتورة" at bounding box center [62, 73] width 31 height 13
select select "EGP"
select select "B"
select select "EGS"
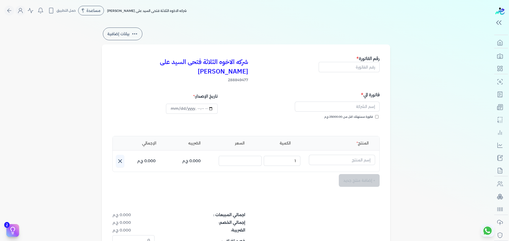
type input "[DATE]T01:10:05"
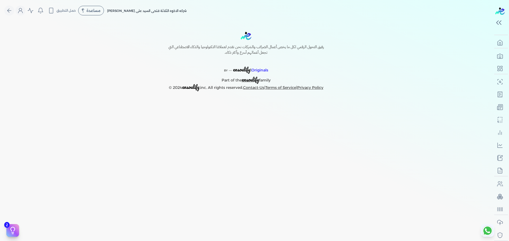
select select "EGP"
select select "B"
select select "EGS"
select select "EGP"
select select "B"
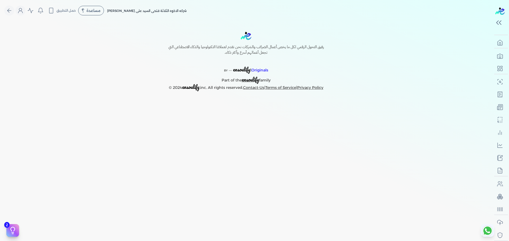
select select "EGS"
select select "EGP"
select select "B"
select select "EGS"
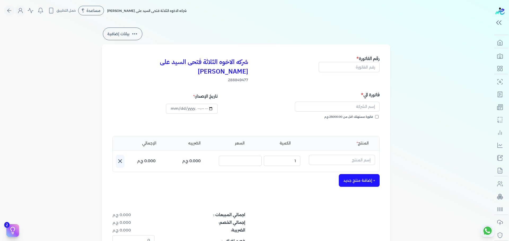
select select "EGP"
select select "B"
select select "EGS"
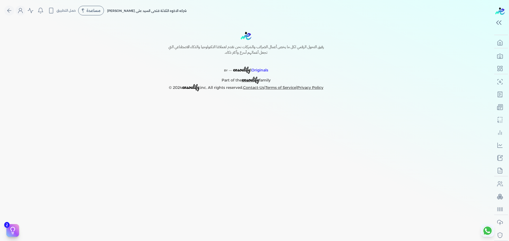
select select "EGP"
select select "B"
select select "EGS"
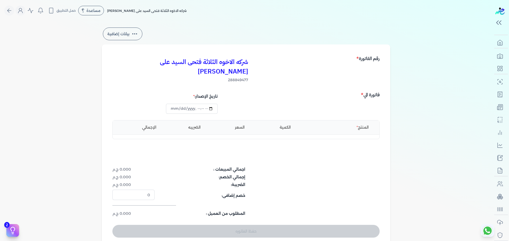
type input "2025-10-03T01:16:05"
select select "EGP"
select select "B"
select select "EGS"
type input "2025-10-03T01:21:41"
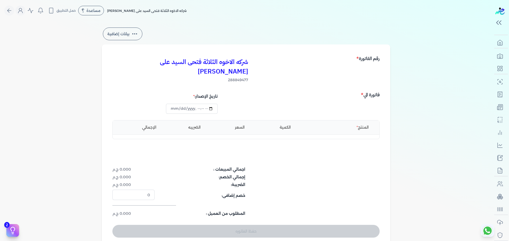
select select "EGP"
select select "B"
select select "EGS"
select select "EGP"
select select "B"
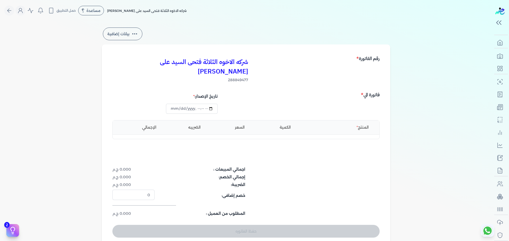
select select "EGS"
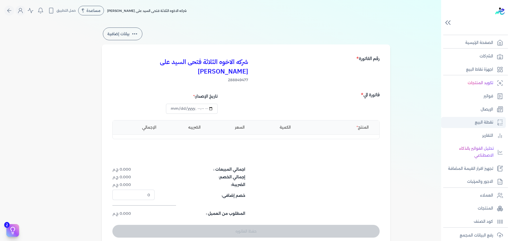
click at [490, 126] on link "نقطة البيع" at bounding box center [473, 122] width 65 height 11
select select "EGP"
select select "EGS"
select select "B"
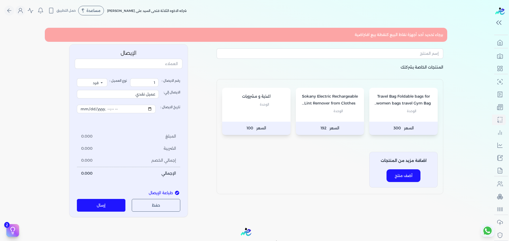
select select "EGP"
select select "B"
select select "EGS"
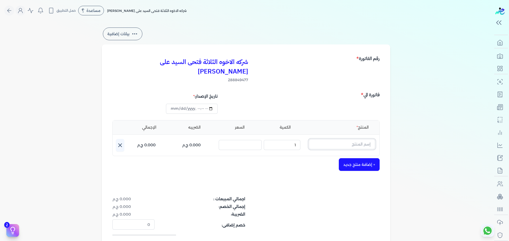
click at [341, 139] on input "text" at bounding box center [342, 144] width 66 height 10
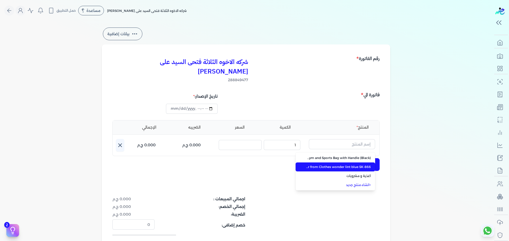
click at [340, 165] on span "Sokany Electric Rechargeable Lint Remover from Clothes wonder lint blue SK-866" at bounding box center [338, 167] width 65 height 5
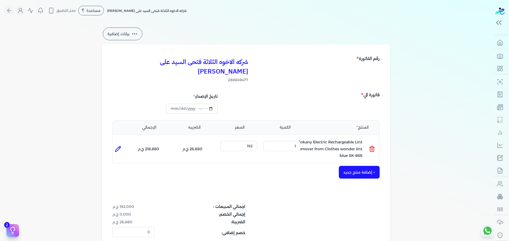
click at [366, 166] on button "+ إضافة منتج جديد" at bounding box center [359, 172] width 41 height 13
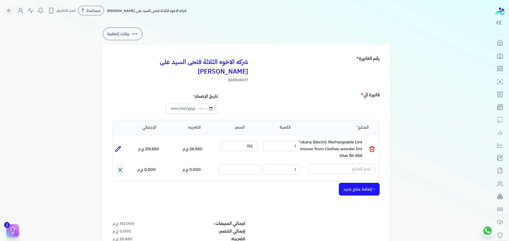
click at [371, 58] on h5 "رقم الفاتورة" at bounding box center [367, 58] width 23 height 7
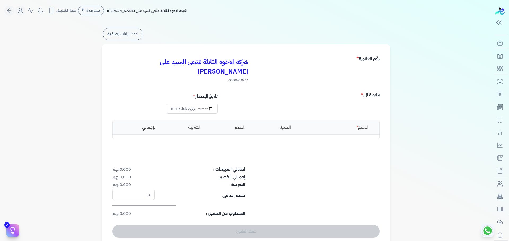
select select "EGP"
select select "B"
select select "EGS"
type input "[DATE]T01:16:05"
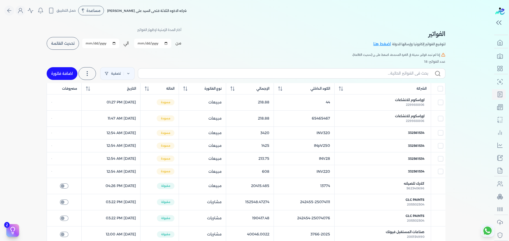
drag, startPoint x: 417, startPoint y: 200, endPoint x: 367, endPoint y: 192, distance: 50.0
click at [417, 200] on span "GLC Paints" at bounding box center [414, 200] width 19 height 5
checkbox input "false"
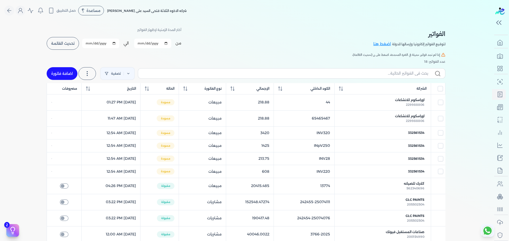
checkbox input "false"
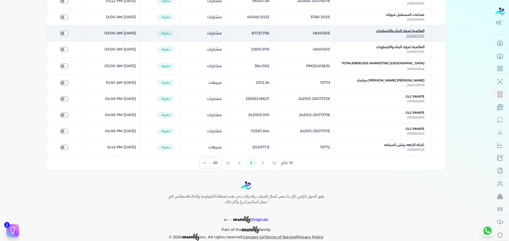
scroll to position [227, 0]
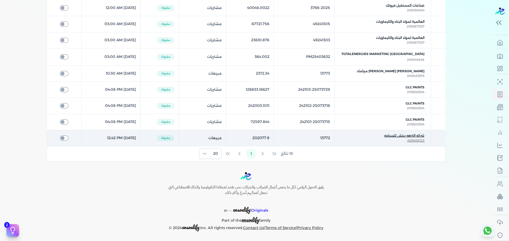
click at [424, 139] on span "205009123" at bounding box center [415, 141] width 17 height 4
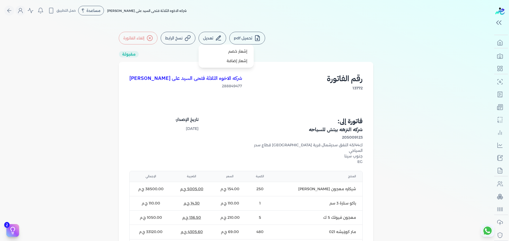
click at [218, 36] on icon at bounding box center [218, 38] width 6 height 6
click at [227, 48] on link "إشعار خصم" at bounding box center [226, 52] width 51 height 10
select select "EGP"
select select "B"
select select "EGS"
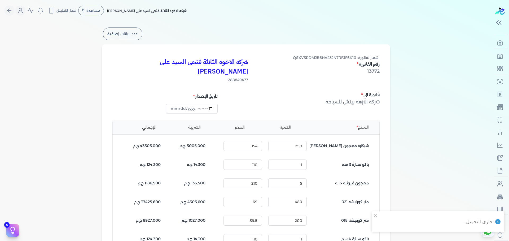
type input "2025-10-03T01:19:49"
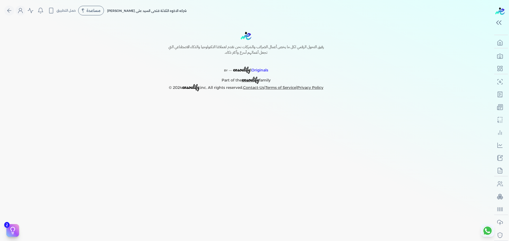
select select "EGP"
select select "B"
select select "EGS"
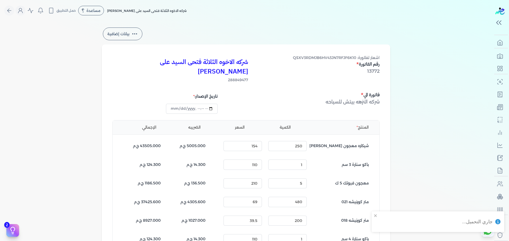
type input "[DATE]T01:21:55"
select select "EGP"
select select "B"
select select "EGS"
type input "[DATE]T01:22:30"
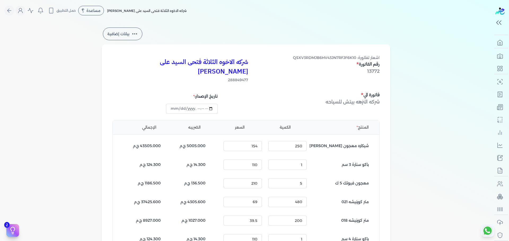
select select "EGP"
select select "B"
select select "EGS"
type input "[DATE]T01:23:10"
select select "EGP"
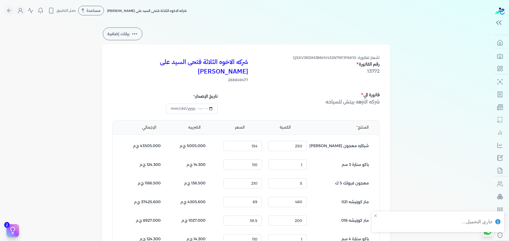
select select "B"
select select "EGS"
select select "EGP"
select select "B"
select select "EGS"
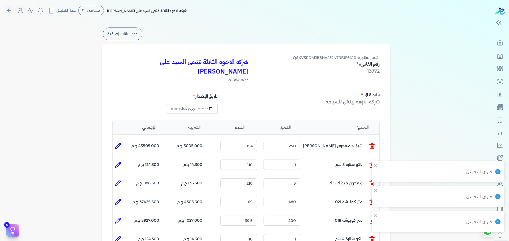
type input "2025-10-03T01:35:06"
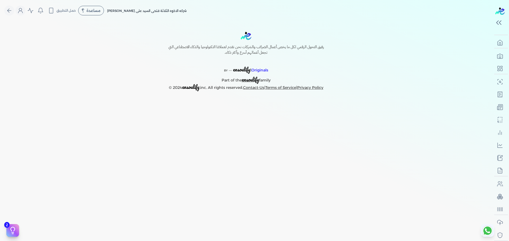
select select "EGP"
select select "B"
select select "EGS"
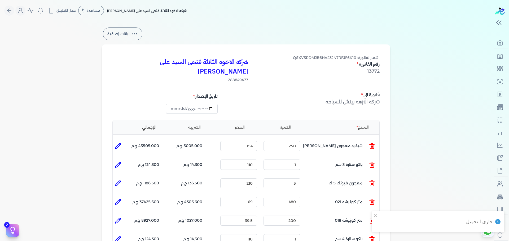
type input "2025-10-03T01:35:44"
click at [12, 12] on icon "Global" at bounding box center [9, 10] width 6 height 6
select select "EGP"
select select "B"
select select "EGS"
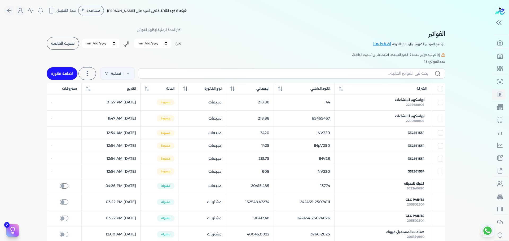
click at [69, 69] on link "اضافة فاتورة" at bounding box center [62, 73] width 31 height 13
click at [67, 71] on div "الفواتير لتوقيع الفواتير إلكترونيا وإرسالها للدولة اضغط هنا أختر المدة الزمنية …" at bounding box center [246, 204] width 492 height 367
select select "EGP"
select select "B"
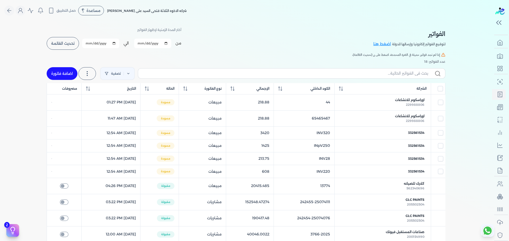
select select "EGS"
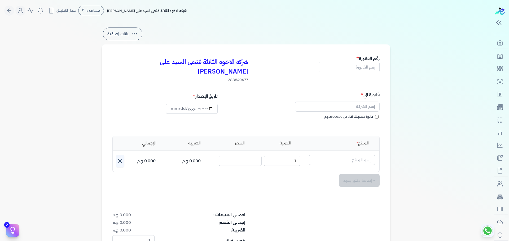
type input "2025-10-03T01:43:32"
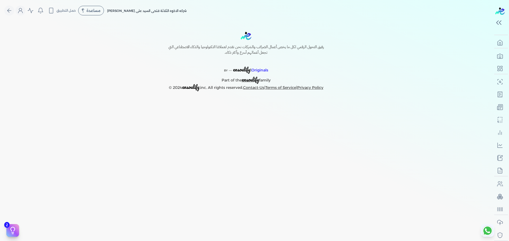
select select "EGP"
select select "B"
select select "EGS"
select select "EGP"
select select "B"
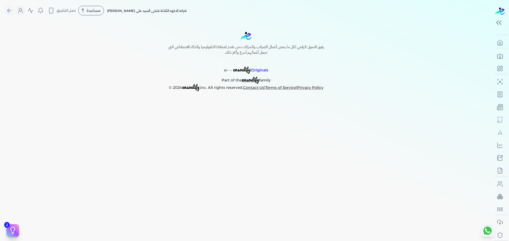
select select "EGS"
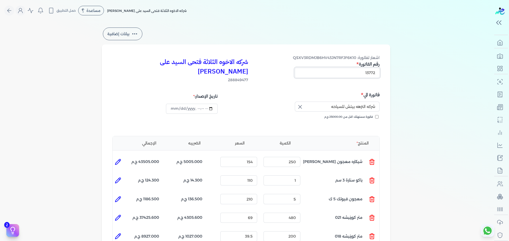
click at [367, 75] on input "13772" at bounding box center [337, 73] width 85 height 10
click at [332, 59] on span "اشعار لفاتورة: QSXV3RDMJB6HV43JN7RFJF6K10" at bounding box center [336, 57] width 87 height 5
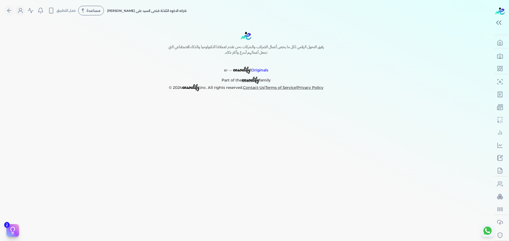
select select "EGP"
select select "B"
select select "EGS"
select select "EGP"
select select "B"
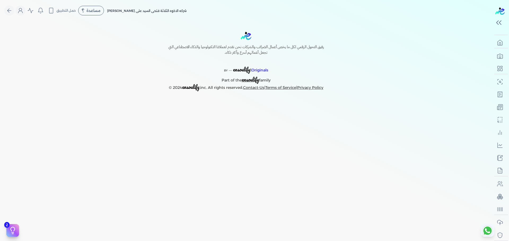
select select "EGS"
select select "EGP"
select select "B"
select select "EGS"
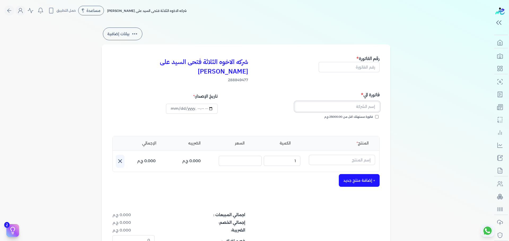
click at [365, 102] on input "text" at bounding box center [337, 107] width 85 height 10
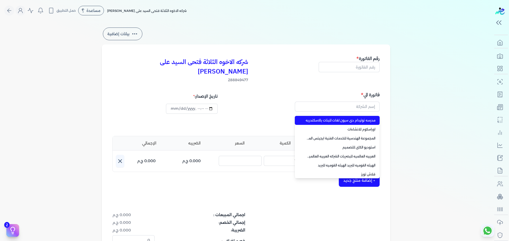
click at [368, 143] on li "استوديو الكاى للتصميم" at bounding box center [337, 147] width 85 height 9
type input "استوديو الكاى للتصميم"
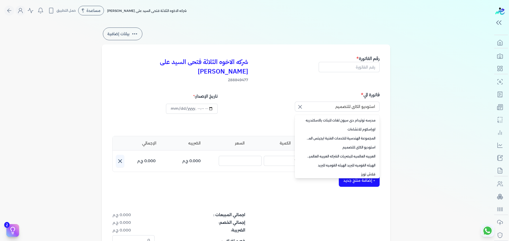
click at [370, 145] on span "استوديو الكاى للتصميم" at bounding box center [340, 147] width 70 height 5
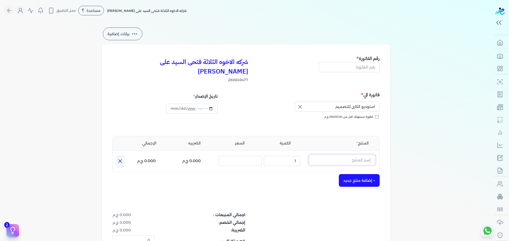
click at [366, 155] on input "text" at bounding box center [342, 160] width 66 height 10
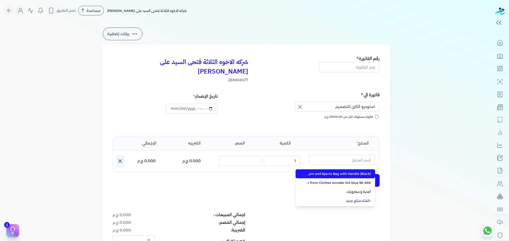
click at [360, 179] on li "Sokany Electric Rechargeable Lint Remover from Clothes wonder lint blue SK-866" at bounding box center [334, 183] width 79 height 9
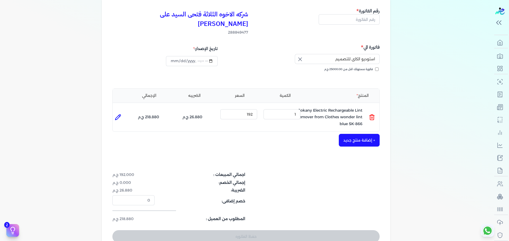
scroll to position [48, 0]
click at [344, 18] on input "text" at bounding box center [348, 19] width 61 height 10
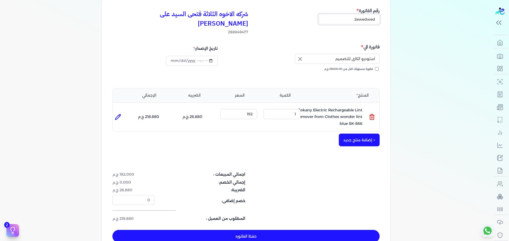
type input "2ewedwed"
click at [222, 230] on button "حفظ الفاتوره" at bounding box center [245, 236] width 267 height 13
type input "2025-10-03"
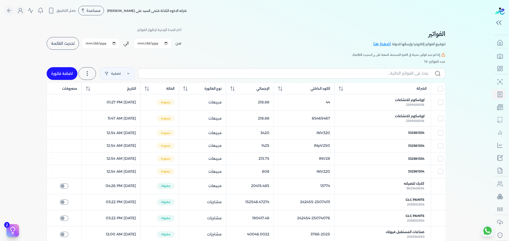
click at [73, 44] on span "تحديث القائمة" at bounding box center [62, 44] width 23 height 4
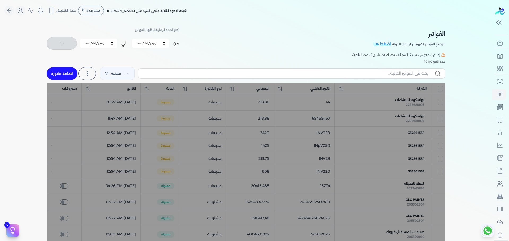
checkbox input "false"
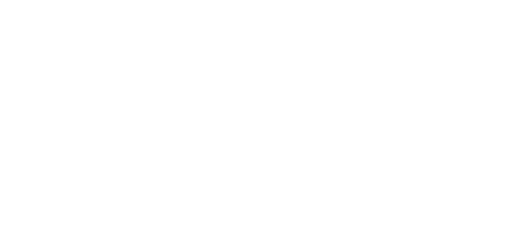
select select "EGP"
select select "B"
select select "EGS"
select select "EGP"
select select "B"
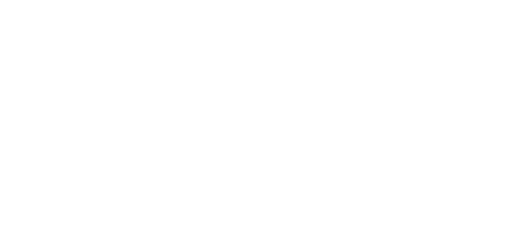
select select "EGS"
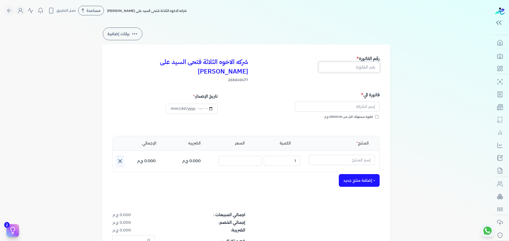
click at [370, 67] on input "text" at bounding box center [348, 67] width 61 height 10
type input "fewr3"
click at [367, 102] on input "text" at bounding box center [337, 107] width 85 height 10
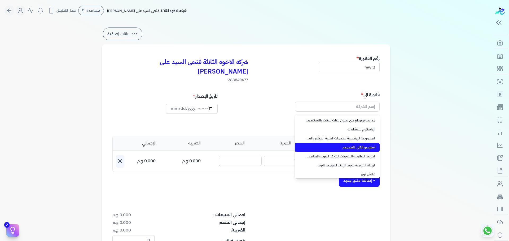
click at [368, 145] on span "استوديو الكاى للتصميم" at bounding box center [340, 147] width 70 height 5
type input "استوديو الكاى للتصميم"
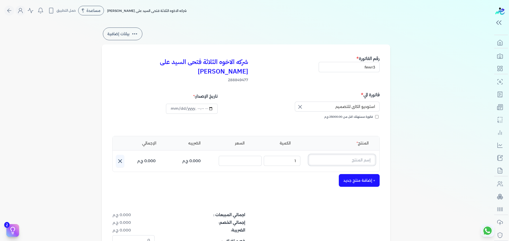
click at [350, 155] on input "text" at bounding box center [342, 160] width 66 height 10
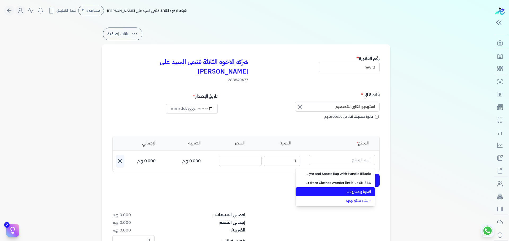
click at [334, 190] on span "اغذية و مشروبات" at bounding box center [338, 192] width 65 height 5
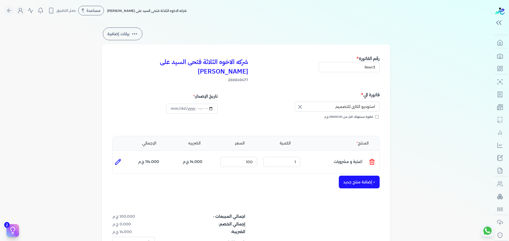
scroll to position [126, 0]
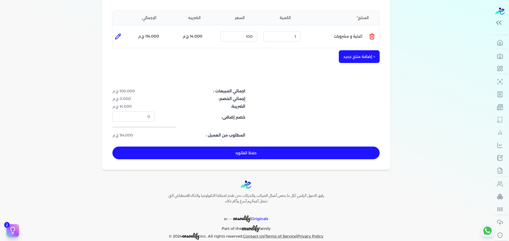
click at [188, 147] on button "حفظ الفاتوره" at bounding box center [245, 153] width 267 height 13
type input "[DATE]"
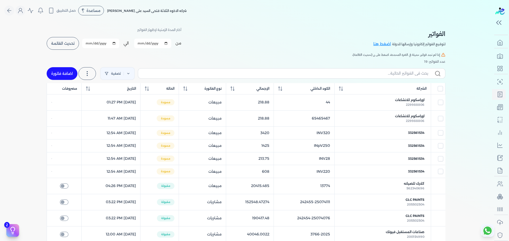
click at [65, 43] on span "تحديث القائمة" at bounding box center [62, 44] width 23 height 4
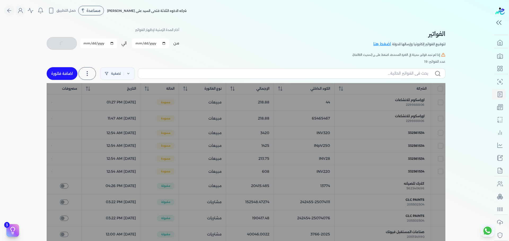
checkbox input "false"
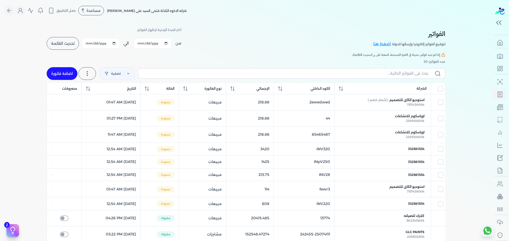
select select "EGP"
select select "B"
select select "EGS"
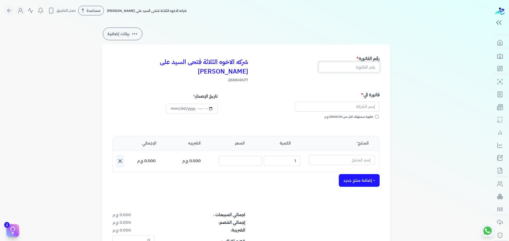
click at [348, 69] on input "text" at bounding box center [348, 67] width 61 height 10
type input "666666666666"
click at [358, 102] on input "text" at bounding box center [337, 107] width 85 height 10
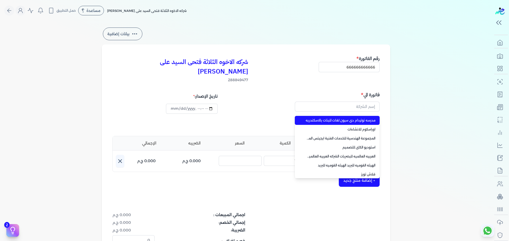
click at [363, 118] on span "مدرسه نوتردام دي سيون لغات للبنات بالاسكندريه" at bounding box center [340, 120] width 70 height 5
type input "مدرسه نوتردام دي سيون لغات للبنات بالاسكندريه"
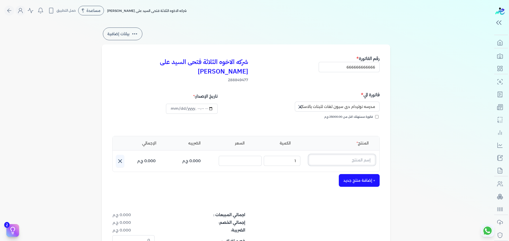
click at [350, 155] on input "text" at bounding box center [342, 160] width 66 height 10
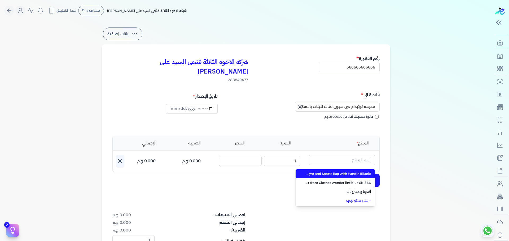
click at [352, 170] on li "Travel Bag Foldable bags for women bags travel Gym Bag Large Capacity Waterproo…" at bounding box center [334, 174] width 79 height 9
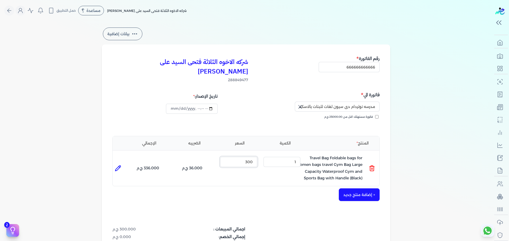
click at [245, 157] on input "300" at bounding box center [238, 162] width 37 height 10
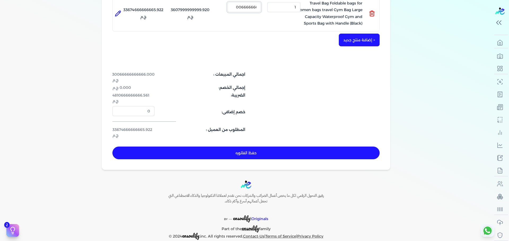
type input "30066666666666"
click at [289, 147] on button "حفظ الفاتوره" at bounding box center [245, 153] width 267 height 13
type input "[DATE]"
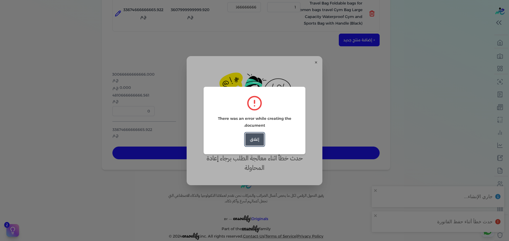
click at [254, 141] on button "إغلاق" at bounding box center [254, 139] width 19 height 13
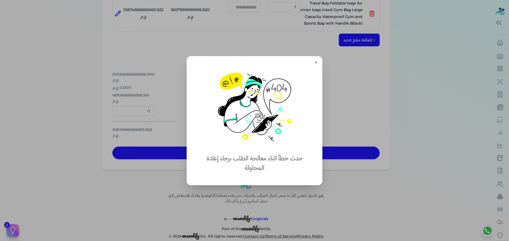
click at [339, 122] on button "close" at bounding box center [254, 120] width 509 height 241
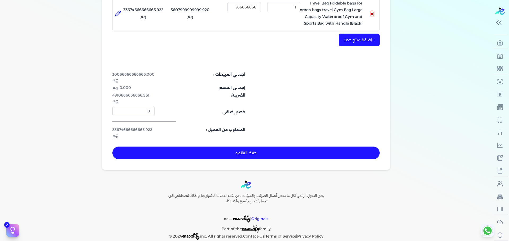
click at [316, 147] on button "حفظ الفاتوره" at bounding box center [245, 153] width 267 height 13
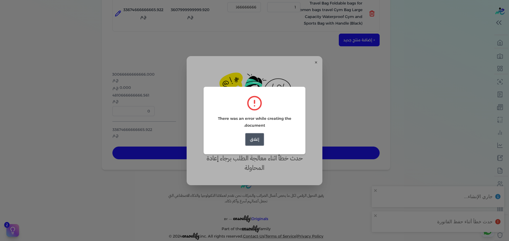
click at [260, 137] on button "إغلاق" at bounding box center [254, 139] width 19 height 13
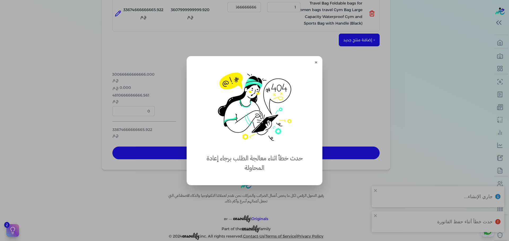
click at [352, 108] on button "close" at bounding box center [254, 120] width 509 height 241
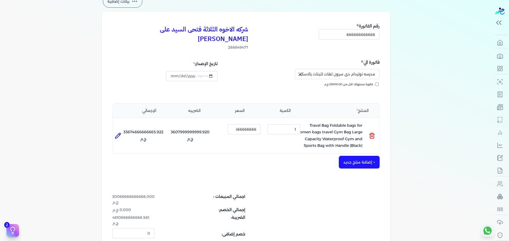
scroll to position [33, 0]
click at [244, 124] on input "30066666666666" at bounding box center [243, 129] width 33 height 10
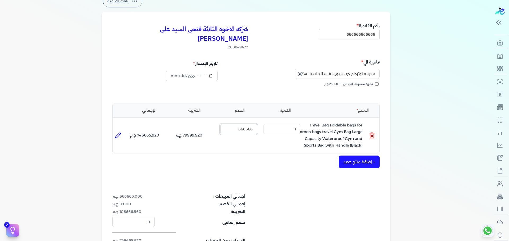
scroll to position [138, 0]
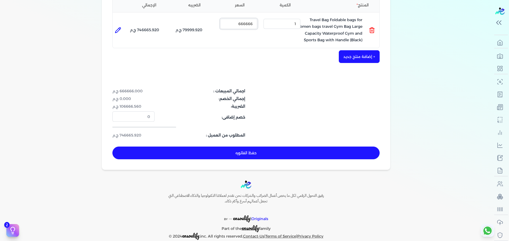
type input "666666"
click at [279, 147] on button "حفظ الفاتوره" at bounding box center [245, 153] width 267 height 13
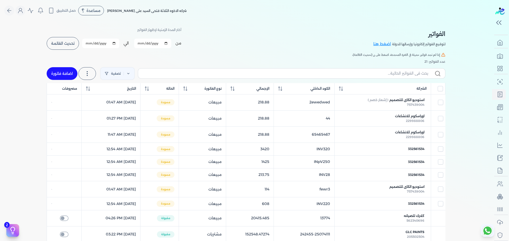
click at [64, 43] on span "تحديث القائمة" at bounding box center [62, 44] width 23 height 4
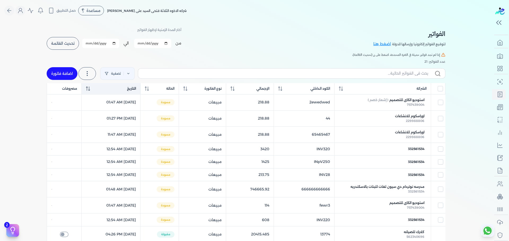
click at [136, 87] on span "التاريخ" at bounding box center [131, 88] width 9 height 5
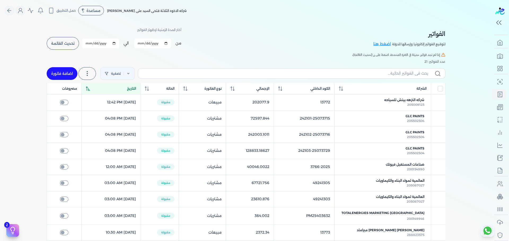
click at [136, 87] on span "التاريخ" at bounding box center [131, 88] width 9 height 5
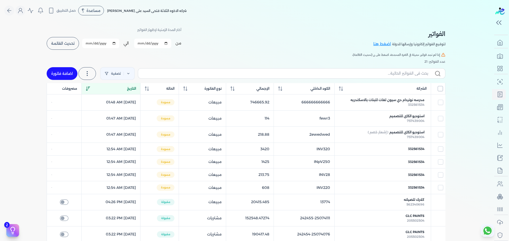
click at [440, 89] on input "All items unselected" at bounding box center [439, 88] width 5 height 5
checkbox input "true"
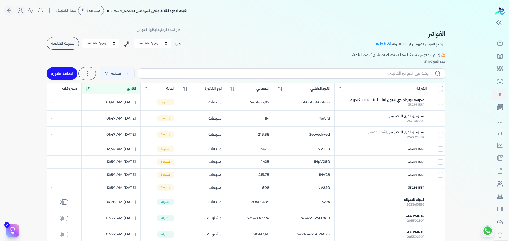
checkbox input "true"
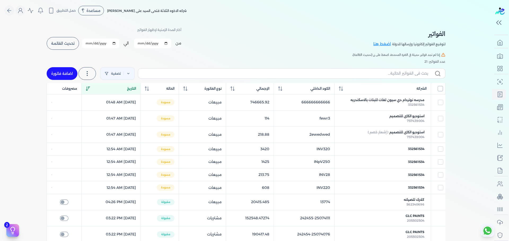
checkbox input "true"
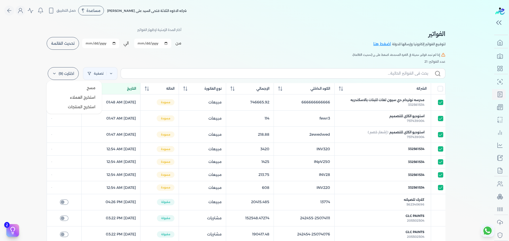
click at [65, 72] on label "اختارت (9)" at bounding box center [63, 73] width 31 height 13
click at [73, 85] on button "مسح" at bounding box center [74, 88] width 51 height 10
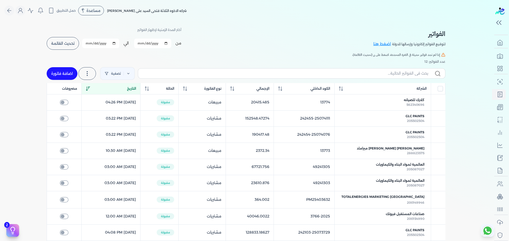
checkbox input "true"
